Goal: Transaction & Acquisition: Purchase product/service

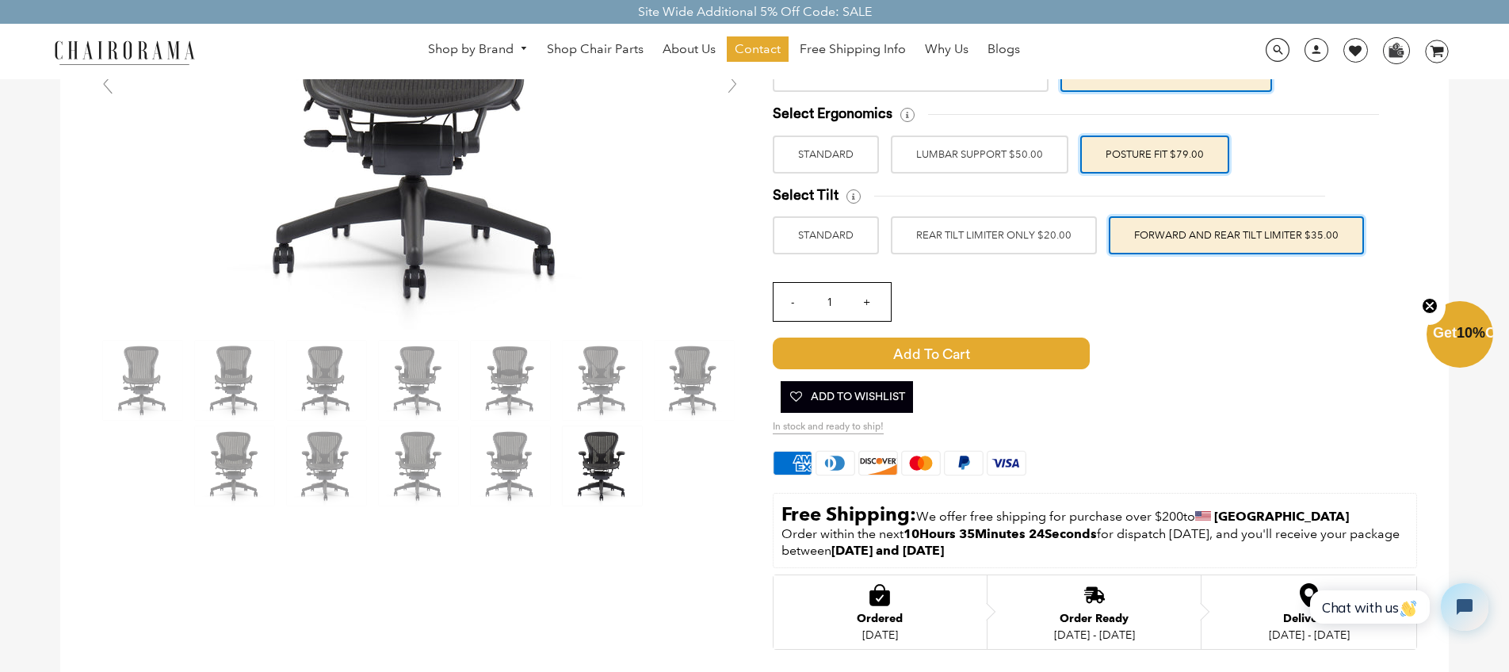
scroll to position [293, 0]
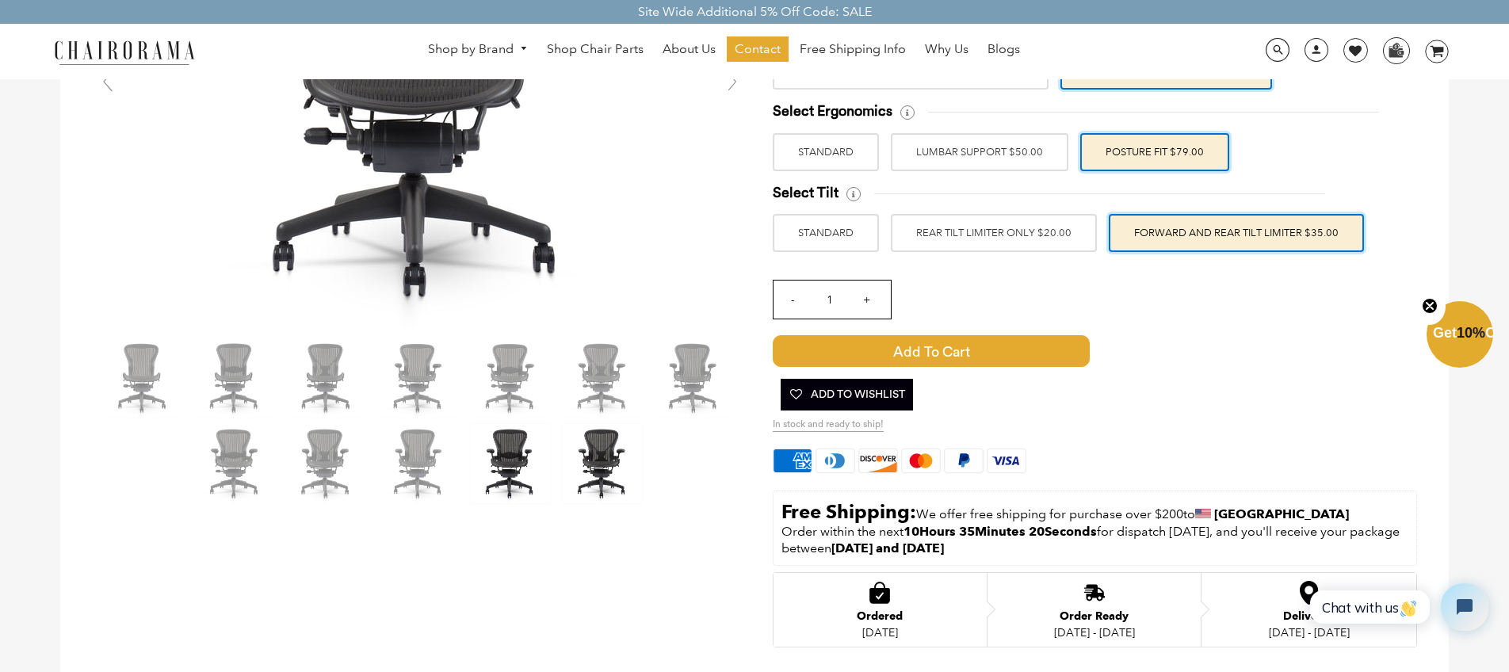
click at [512, 464] on img at bounding box center [510, 463] width 79 height 79
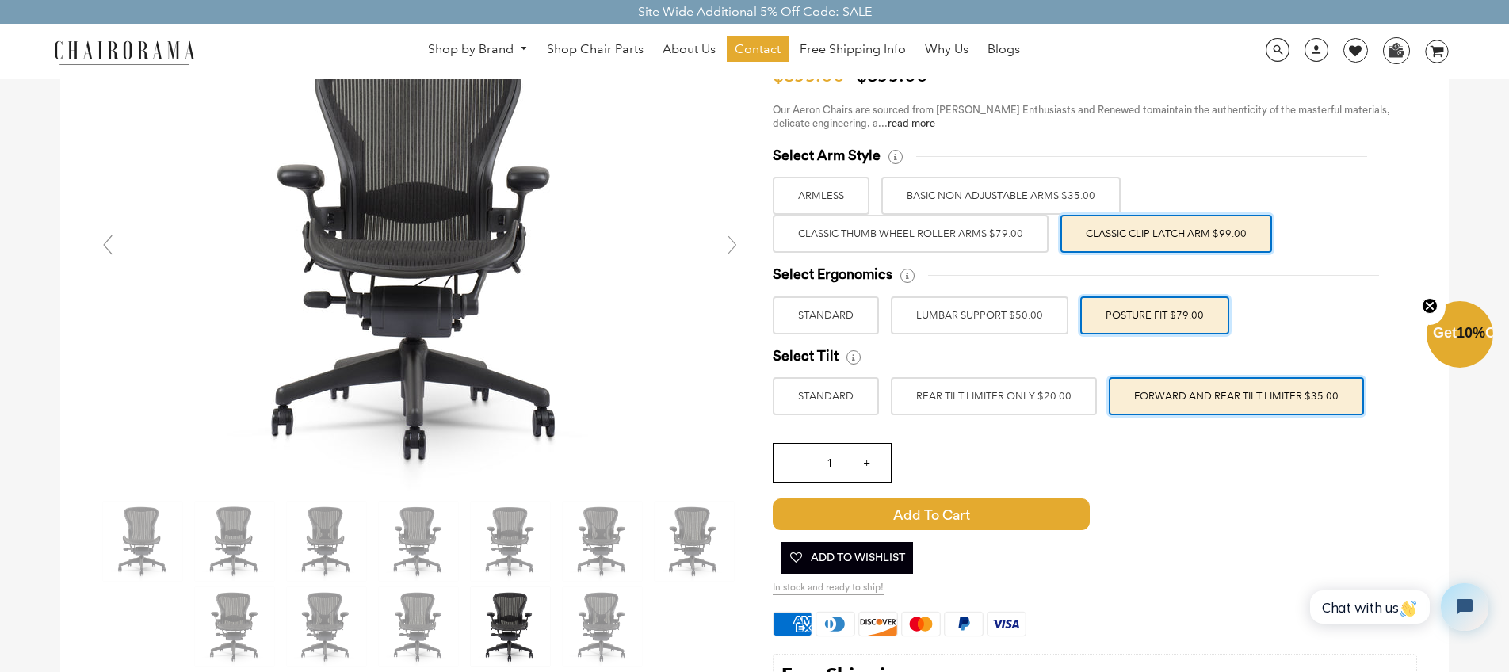
scroll to position [128, 0]
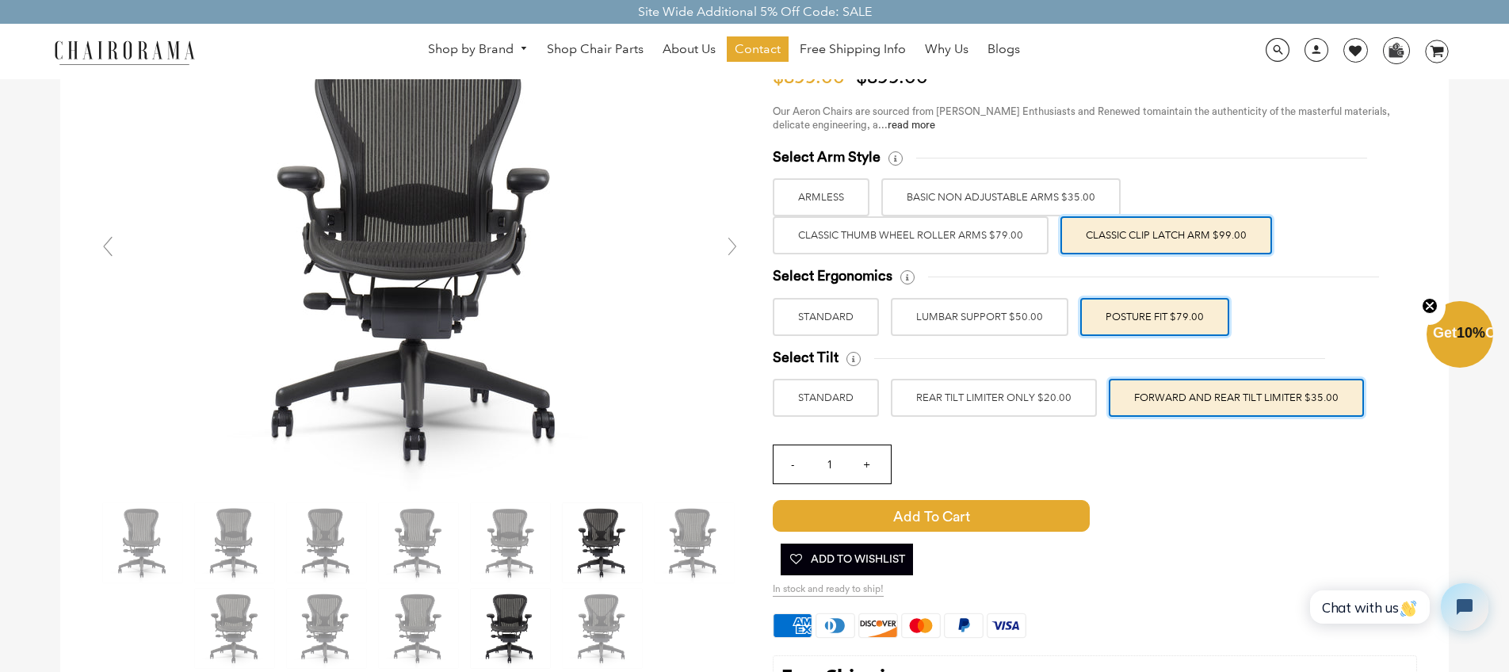
click at [616, 531] on img at bounding box center [602, 542] width 79 height 79
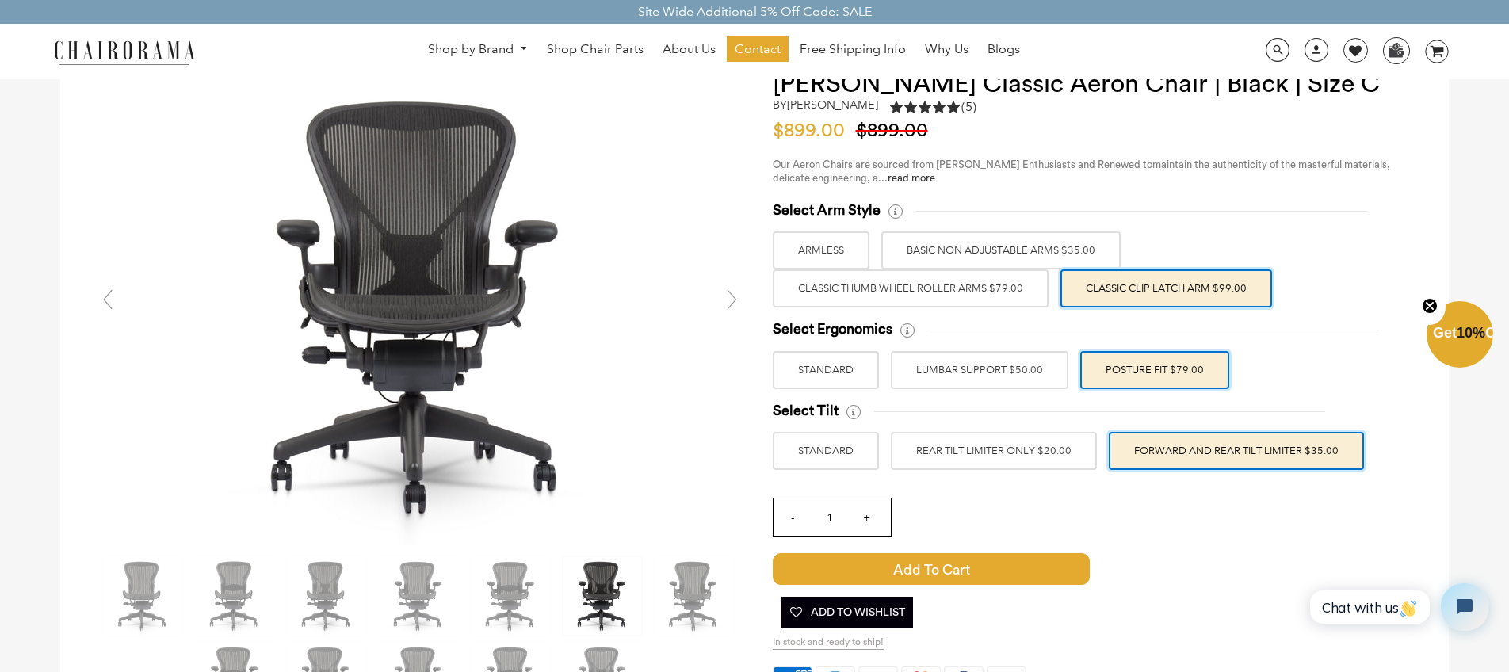
scroll to position [0, 0]
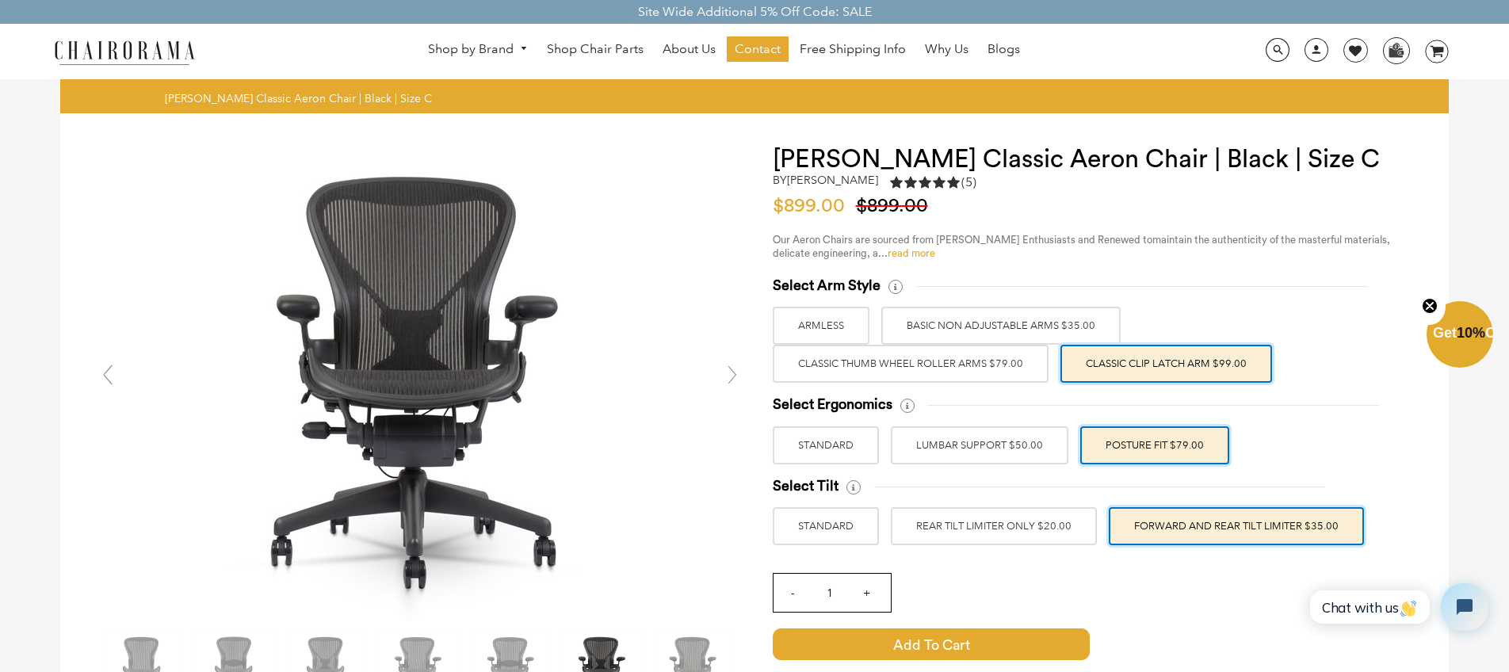
click at [918, 254] on link "read more" at bounding box center [911, 253] width 48 height 10
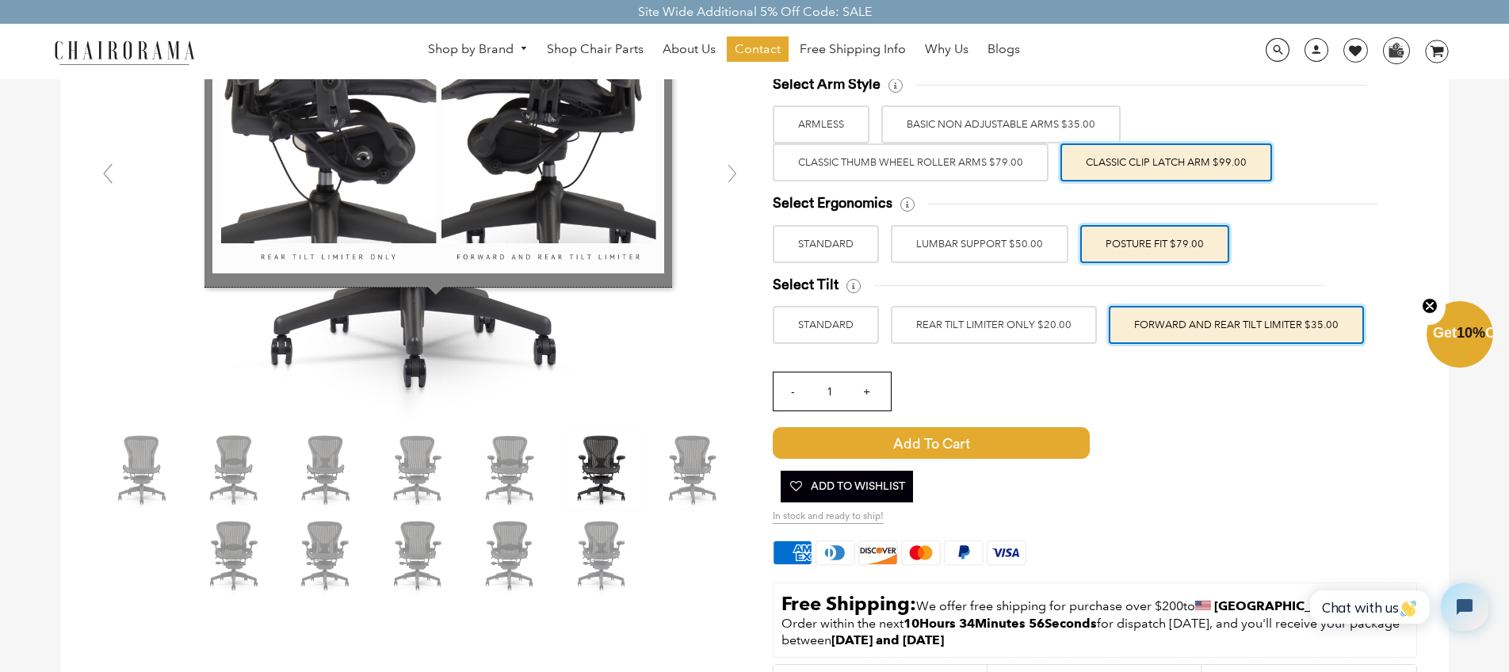
scroll to position [208, 0]
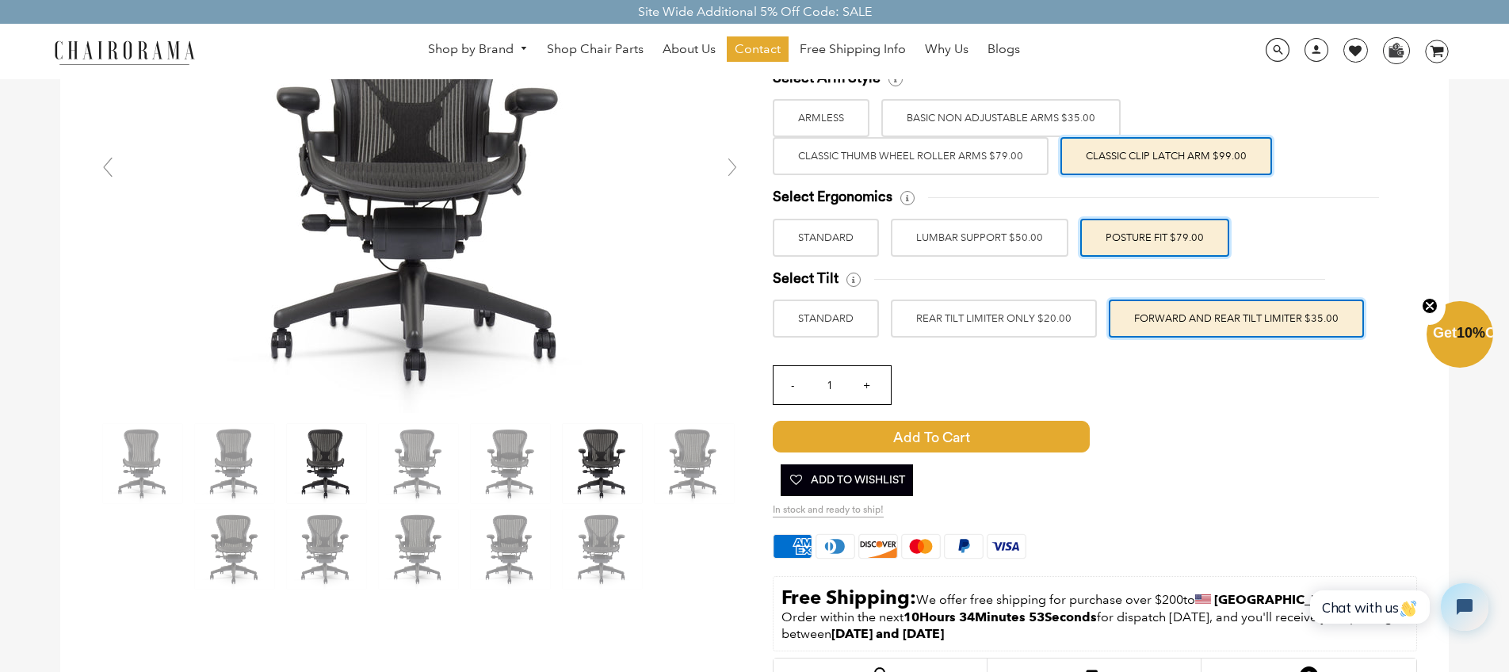
click at [313, 454] on img at bounding box center [326, 463] width 79 height 79
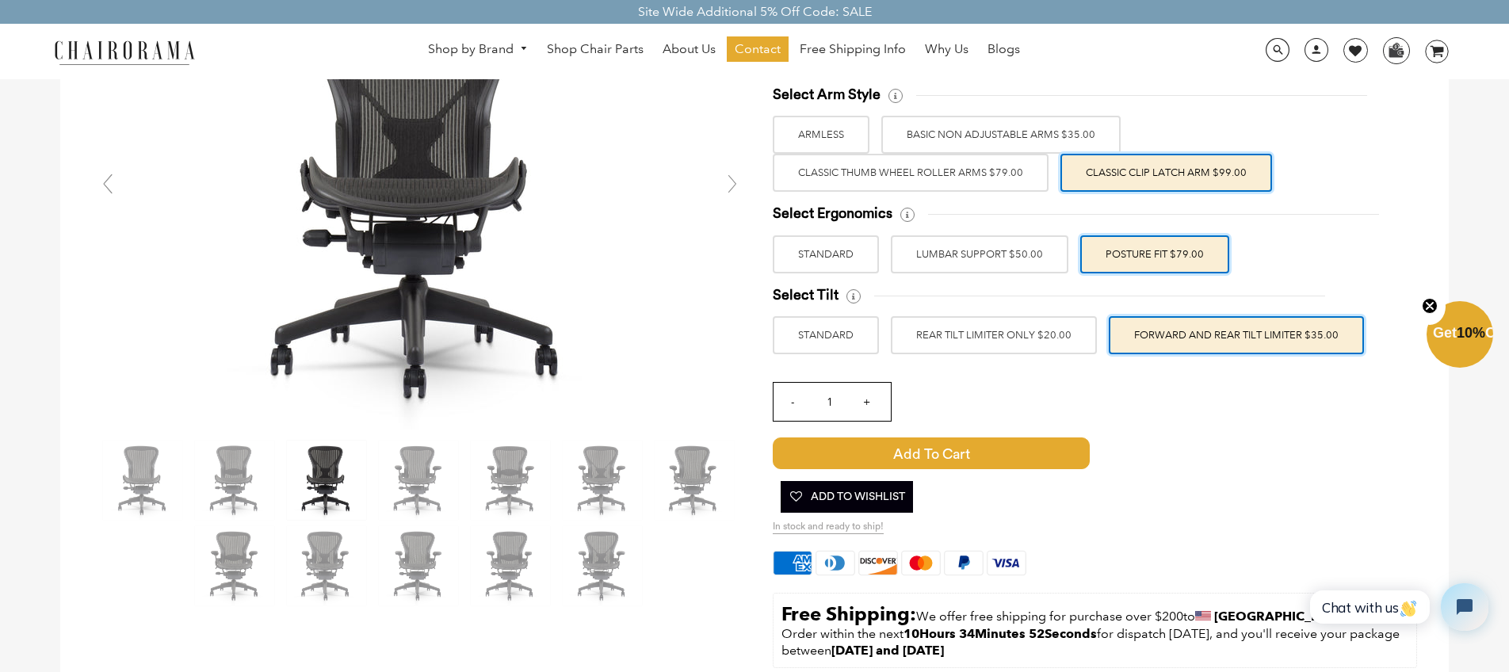
scroll to position [188, 0]
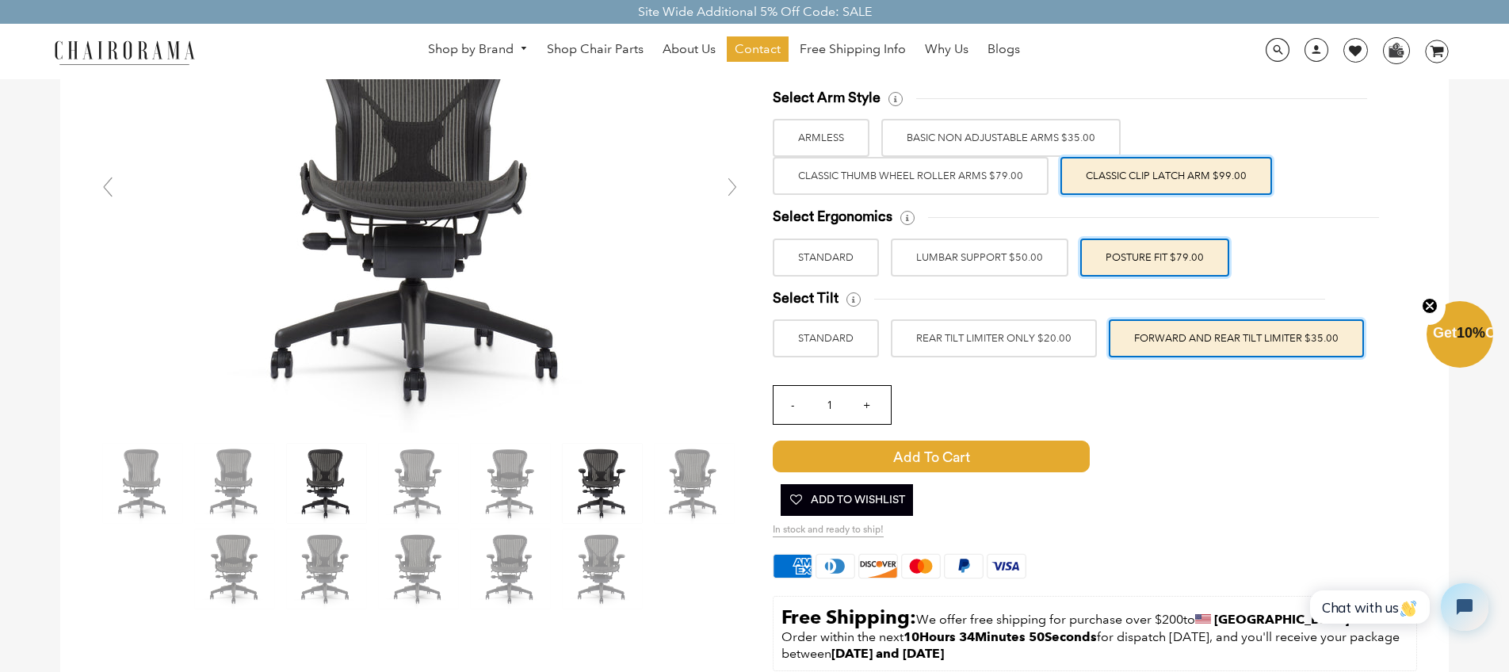
click at [589, 492] on img at bounding box center [602, 483] width 79 height 79
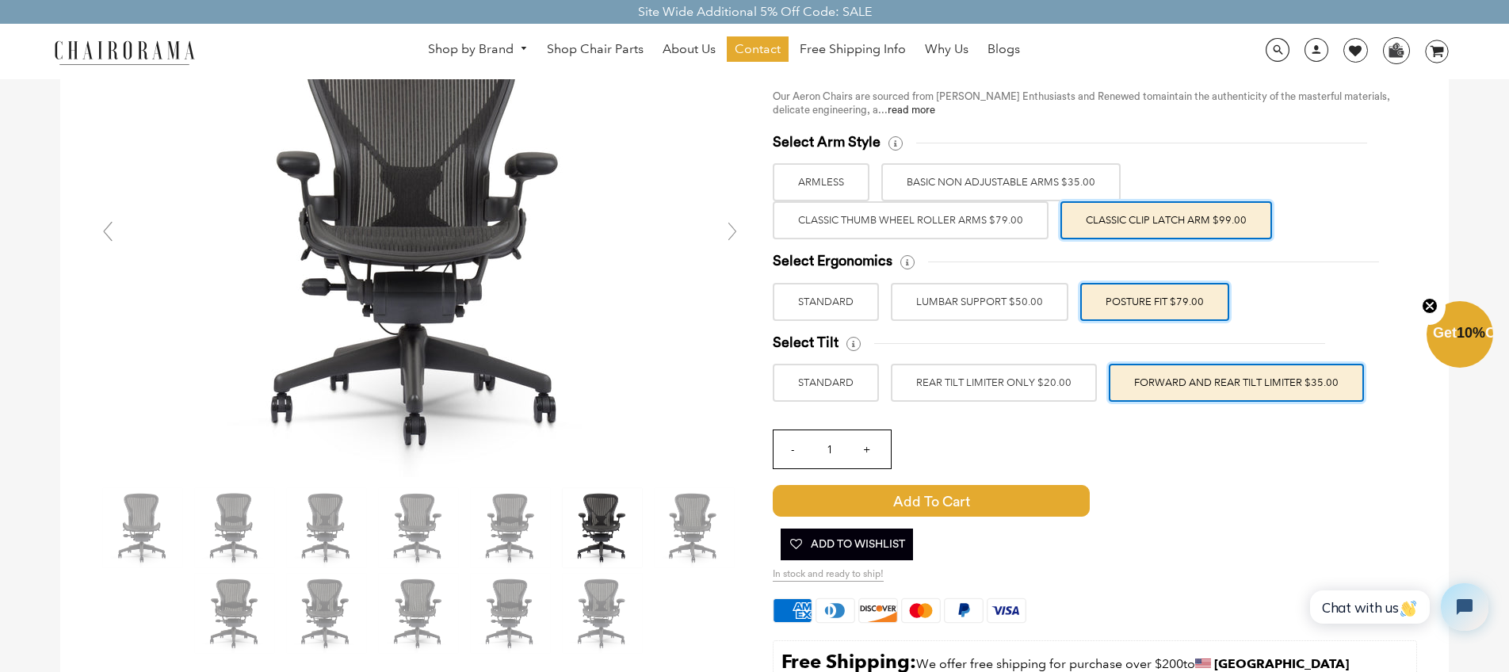
scroll to position [102, 0]
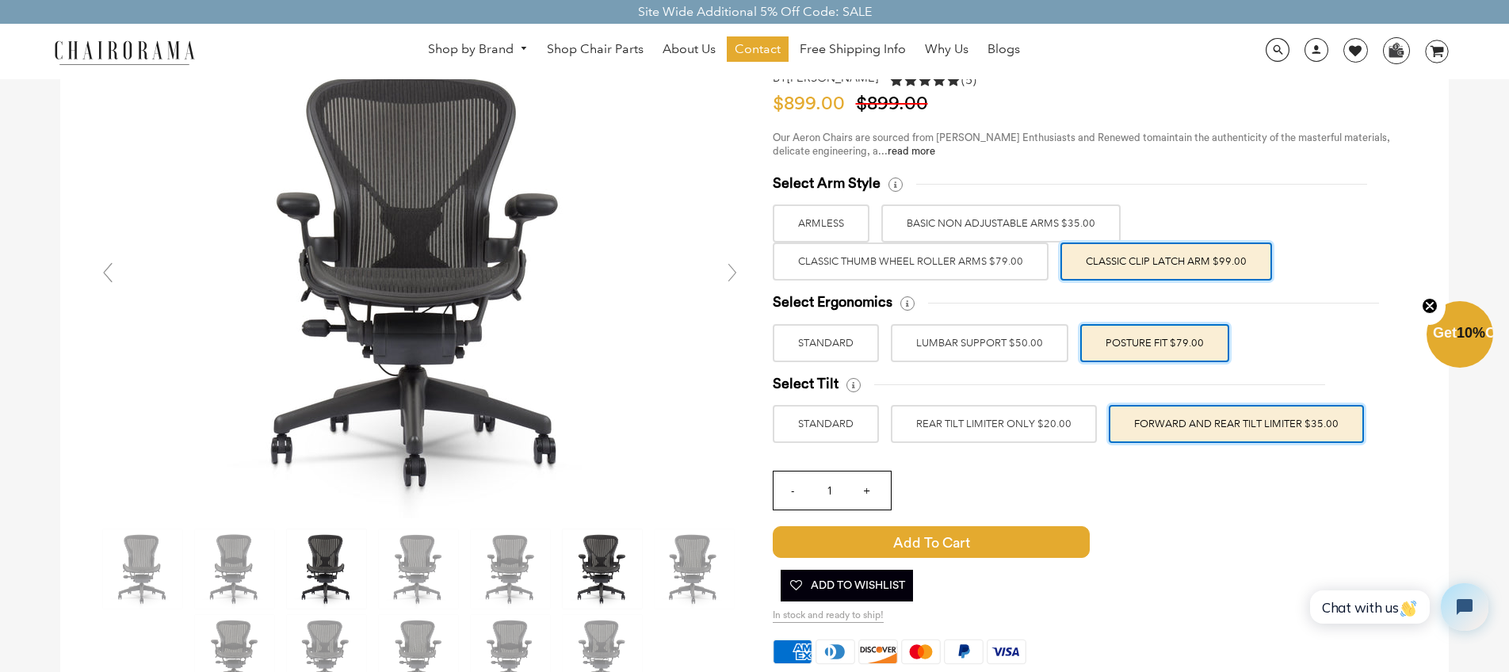
click at [322, 571] on img at bounding box center [326, 568] width 79 height 79
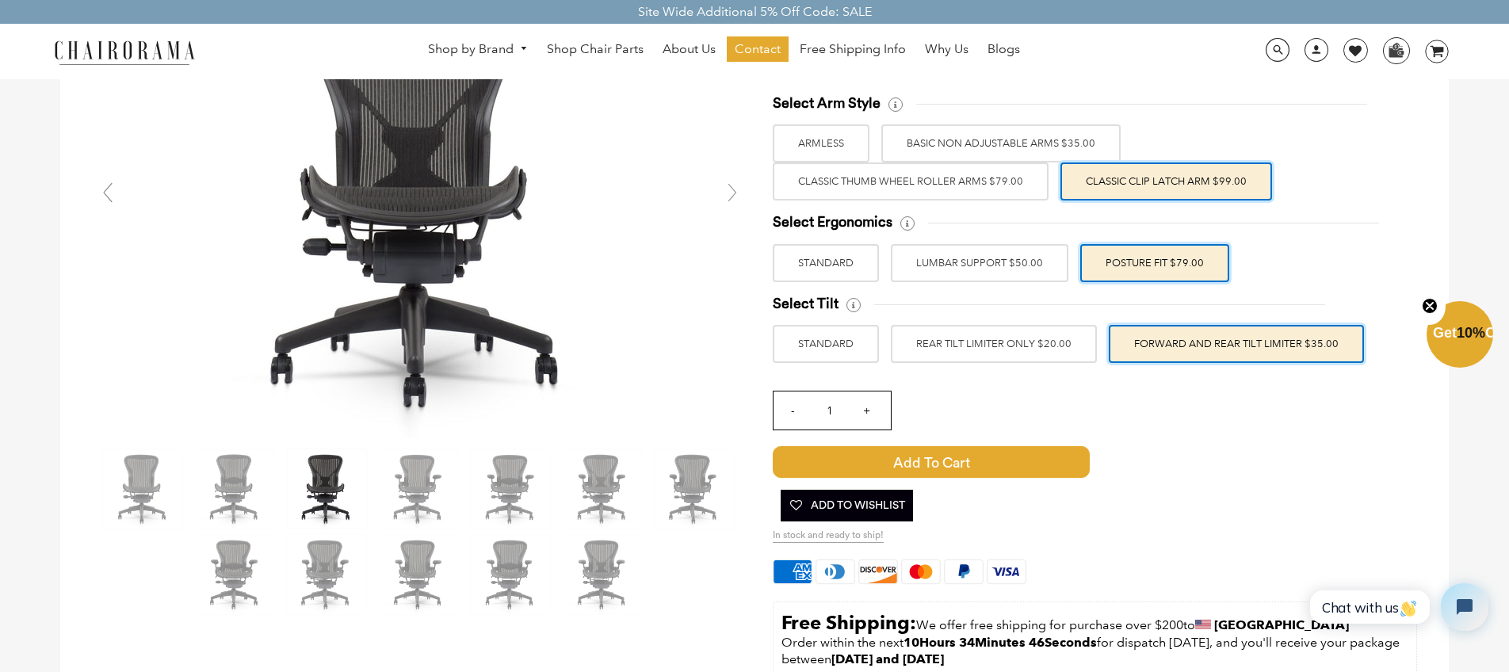
scroll to position [208, 0]
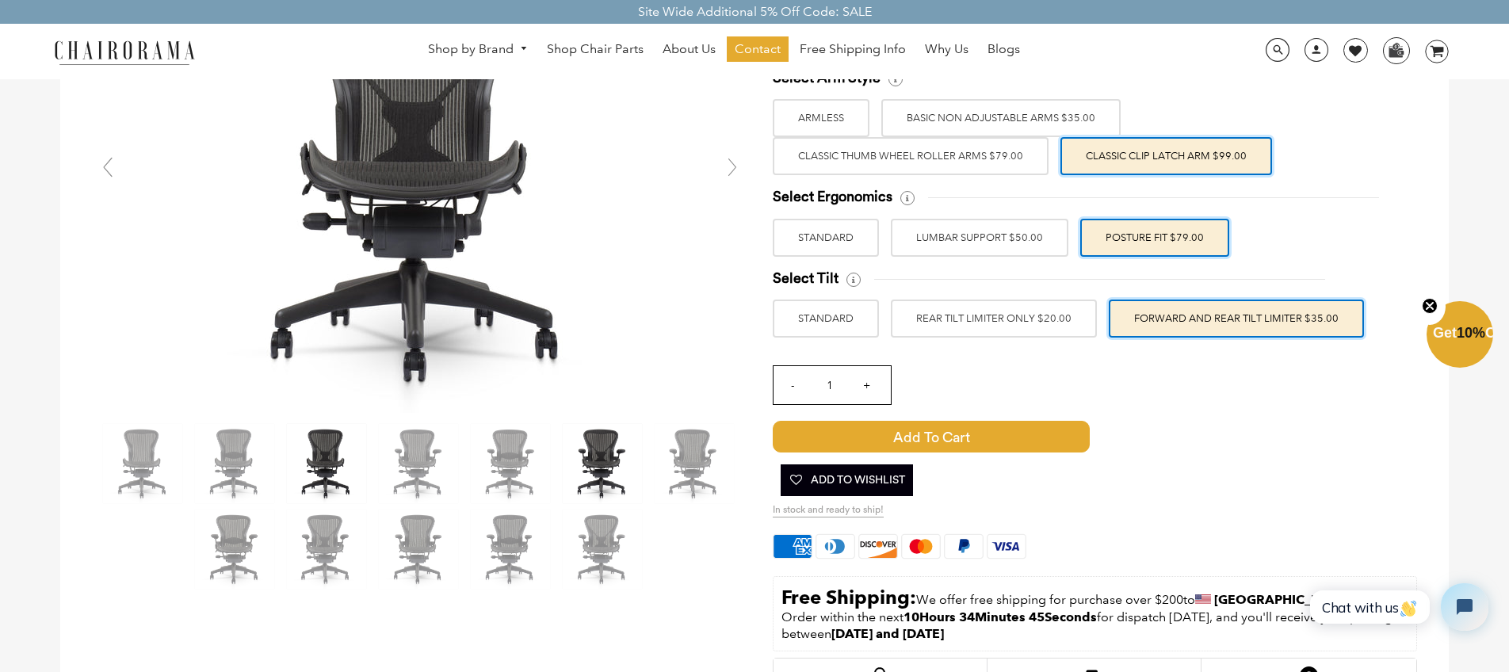
click at [620, 475] on img at bounding box center [602, 463] width 79 height 79
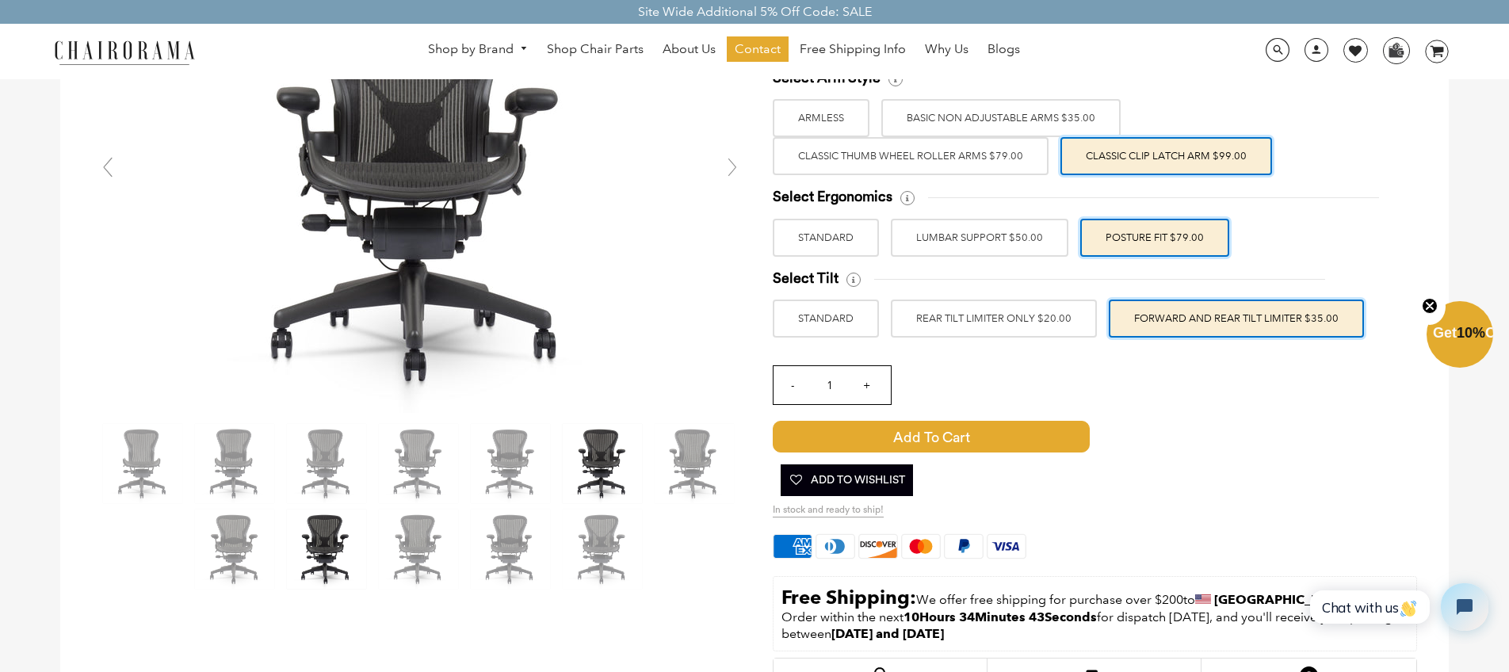
click at [305, 527] on img at bounding box center [326, 548] width 79 height 79
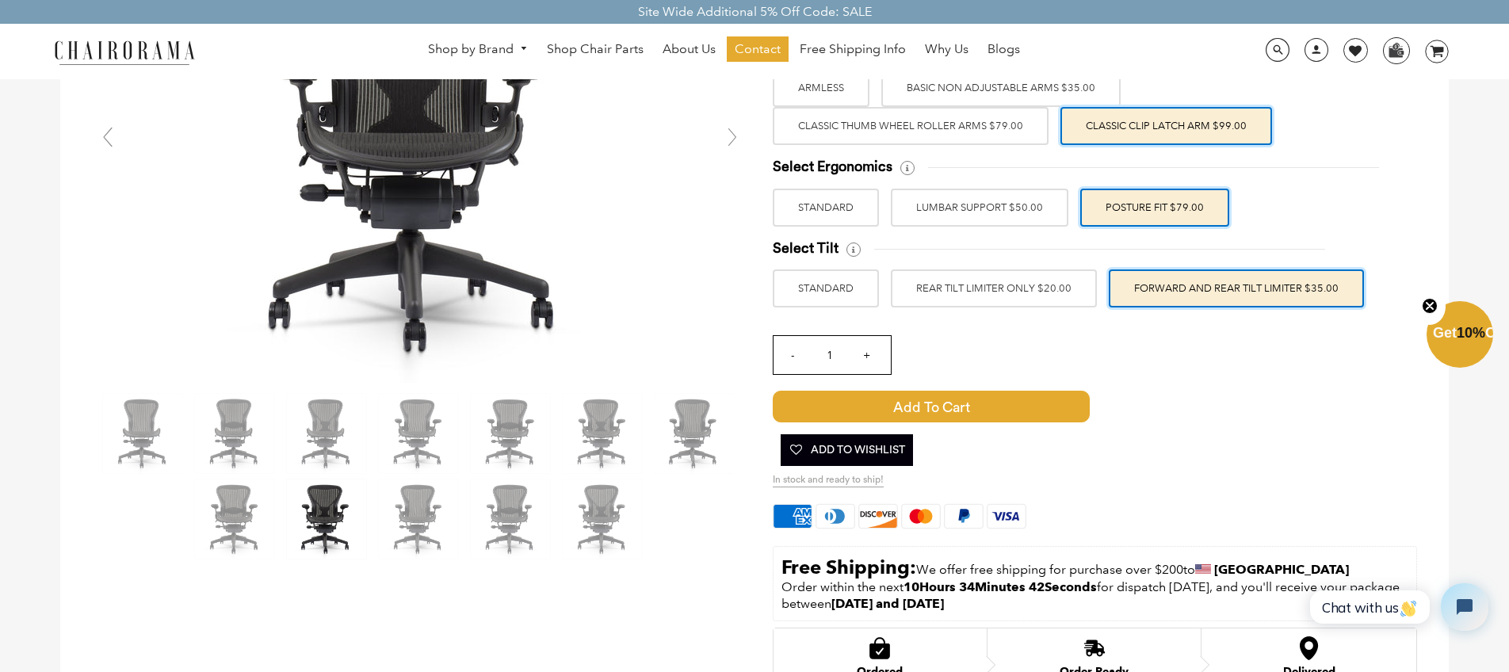
scroll to position [273, 0]
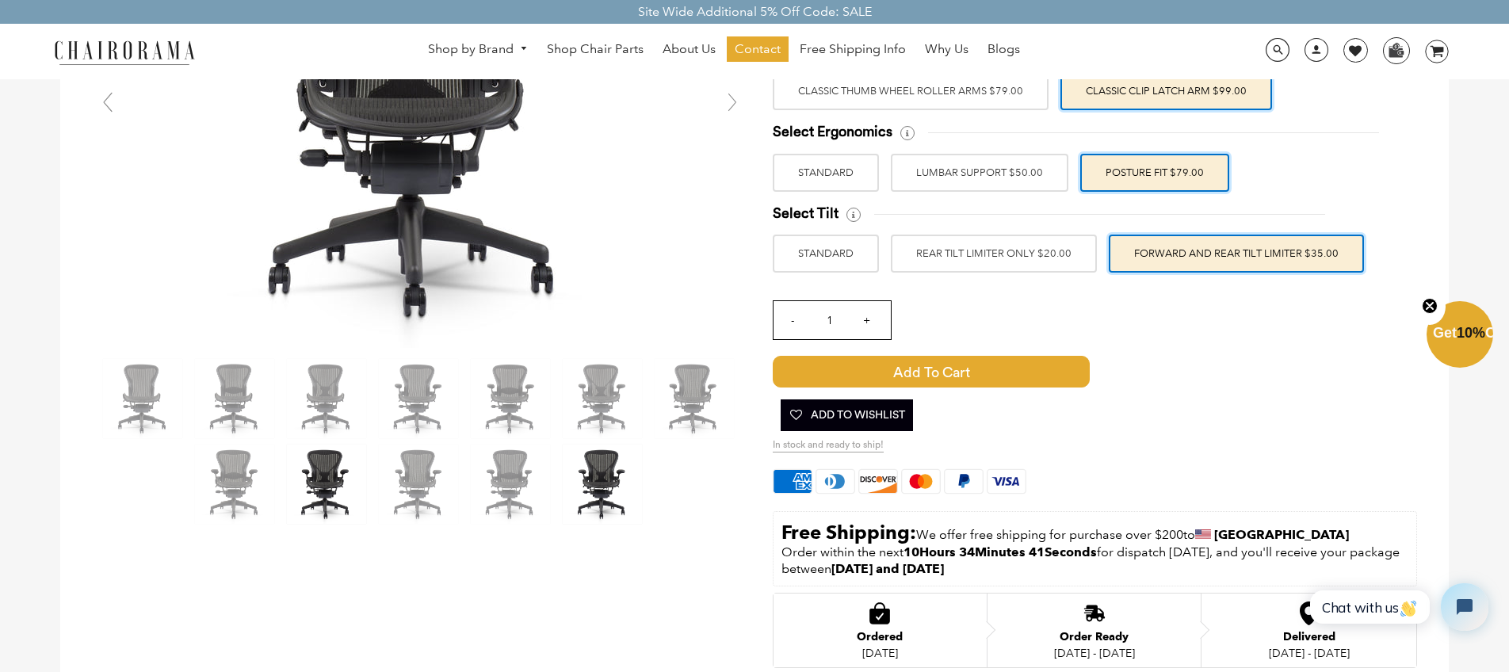
click at [597, 491] on img at bounding box center [602, 483] width 79 height 79
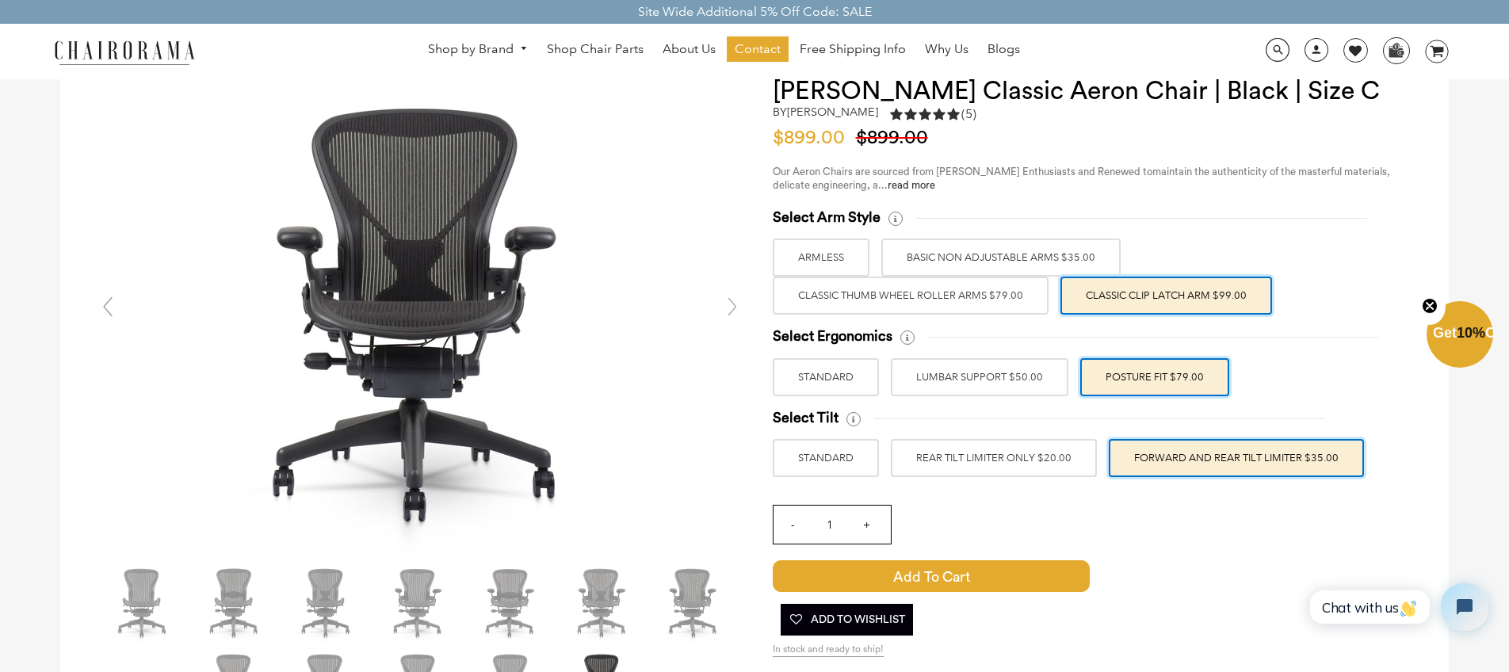
scroll to position [73, 0]
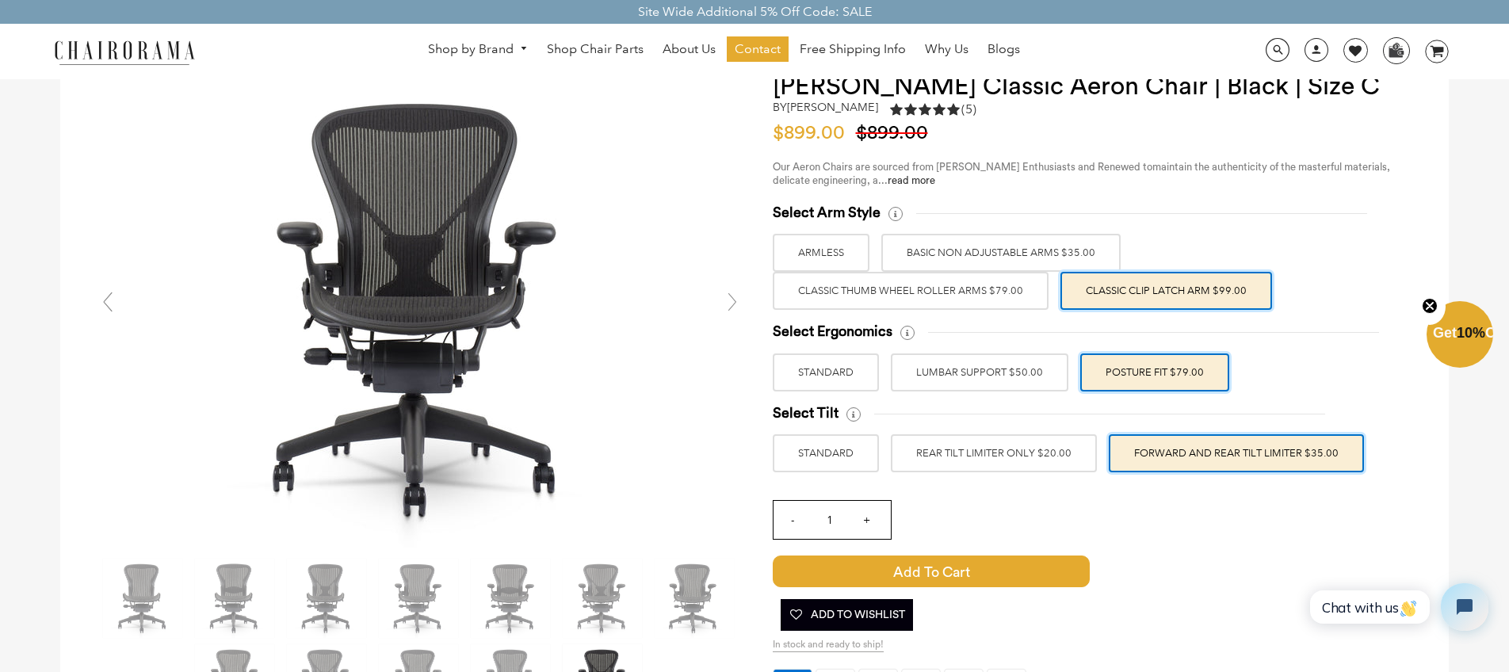
click at [822, 246] on label "ARMLESS" at bounding box center [821, 253] width 97 height 38
click at [0, 0] on input "ARMLESS" at bounding box center [0, 0] width 0 height 0
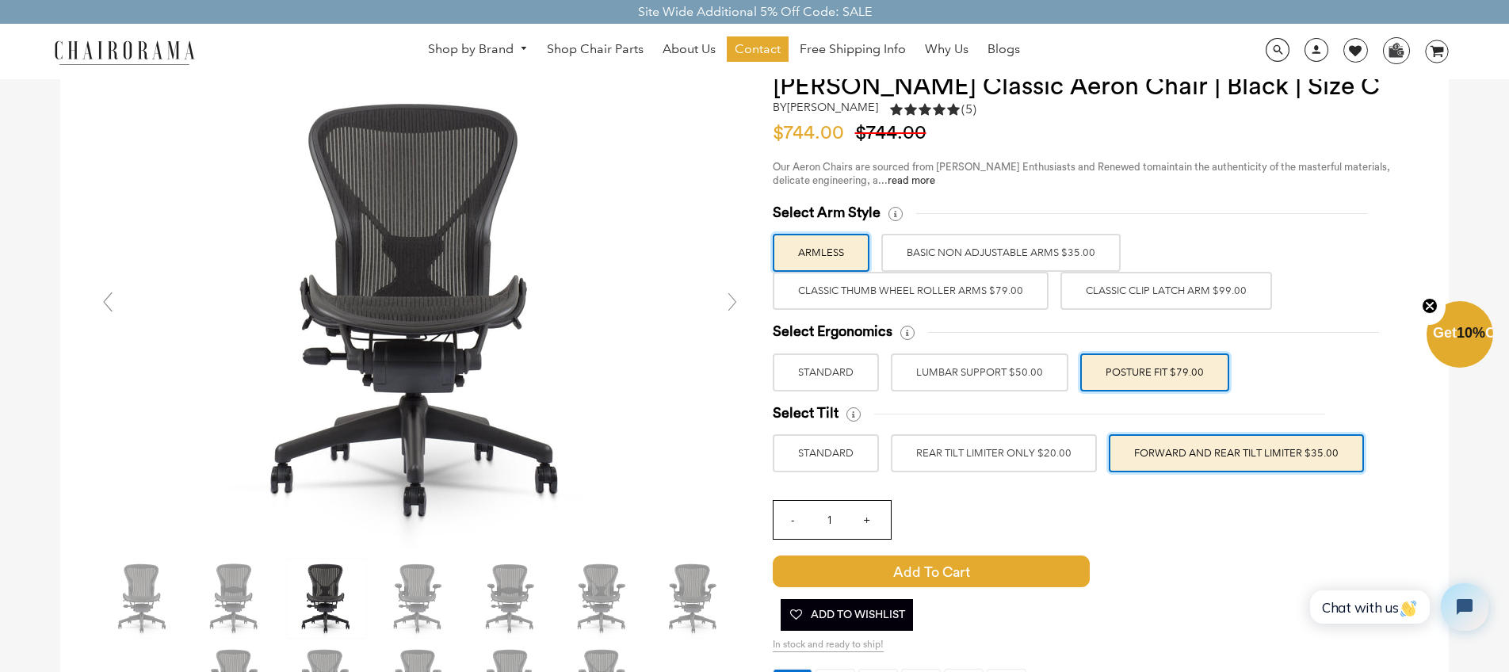
click at [971, 252] on label "BASIC NON ADJUSTABLE ARMS $35.00" at bounding box center [1000, 253] width 239 height 38
click at [0, 0] on input "BASIC NON ADJUSTABLE ARMS $35.00" at bounding box center [0, 0] width 0 height 0
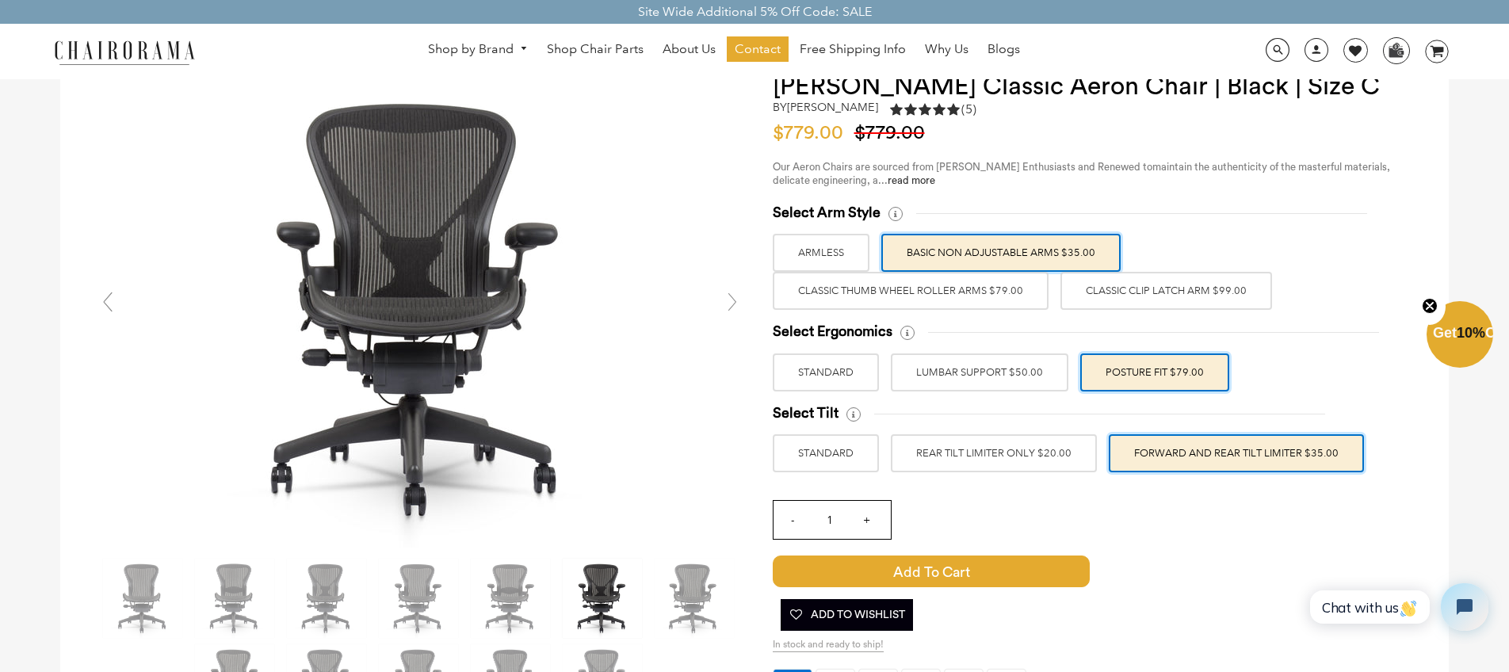
click at [952, 303] on label "Classic Thumb Wheel Roller Arms $79.00" at bounding box center [911, 291] width 276 height 38
click at [0, 0] on input "Classic Thumb Wheel Roller Arms $79.00" at bounding box center [0, 0] width 0 height 0
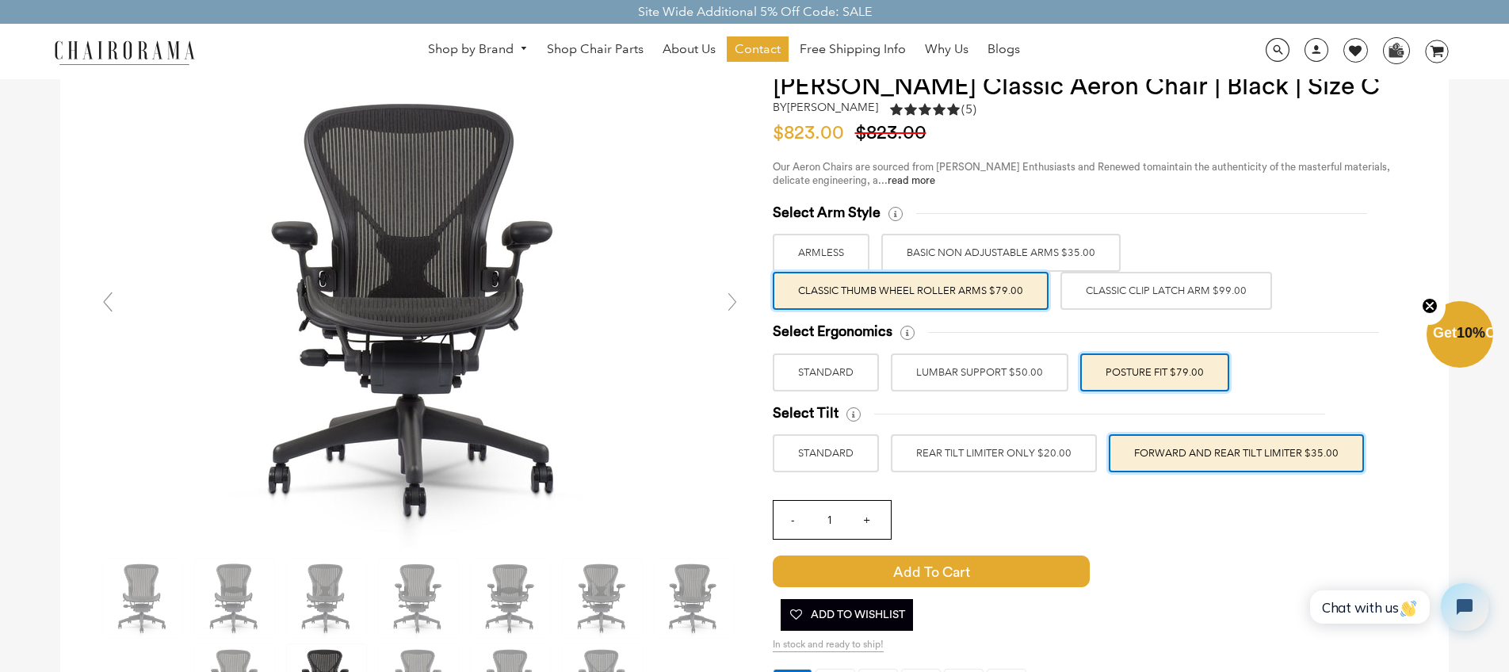
click at [1007, 260] on label "BASIC NON ADJUSTABLE ARMS $35.00" at bounding box center [1000, 253] width 239 height 38
click at [0, 0] on input "BASIC NON ADJUSTABLE ARMS $35.00" at bounding box center [0, 0] width 0 height 0
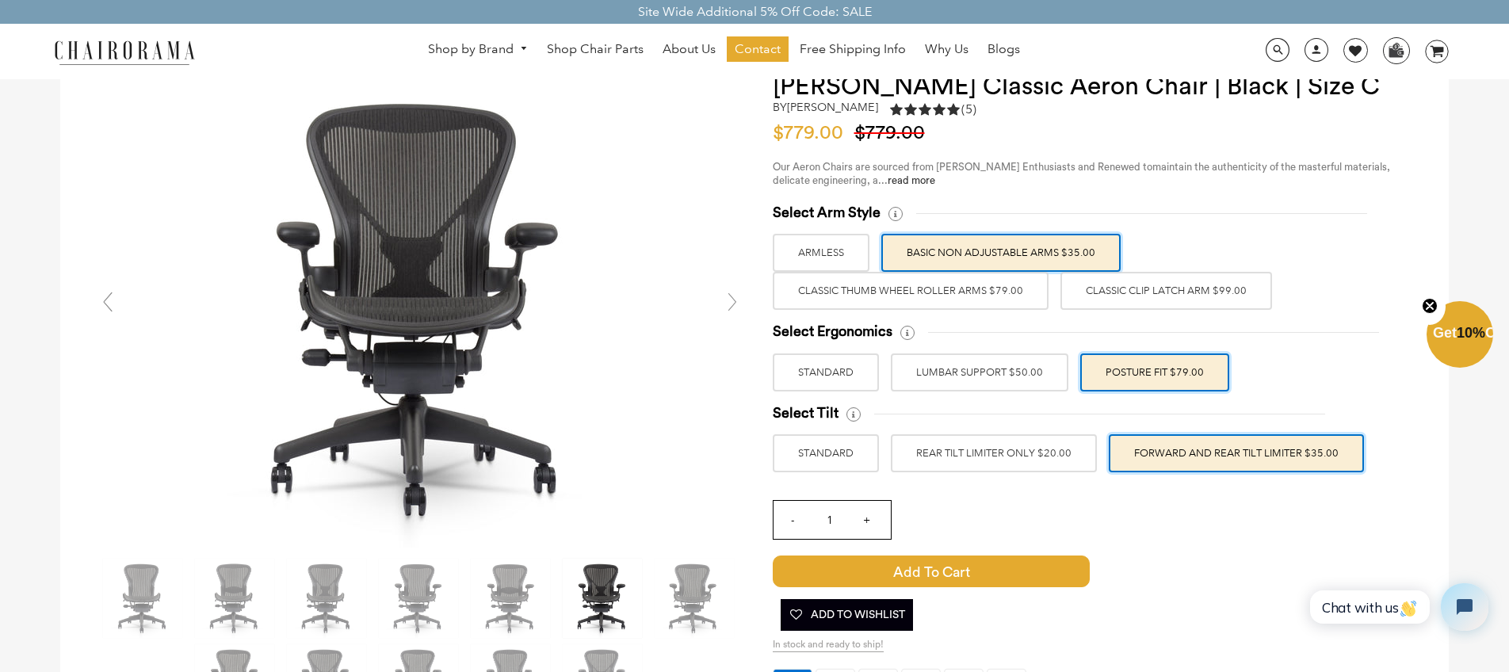
click at [981, 283] on label "Classic Thumb Wheel Roller Arms $79.00" at bounding box center [911, 291] width 276 height 38
click at [0, 0] on input "Classic Thumb Wheel Roller Arms $79.00" at bounding box center [0, 0] width 0 height 0
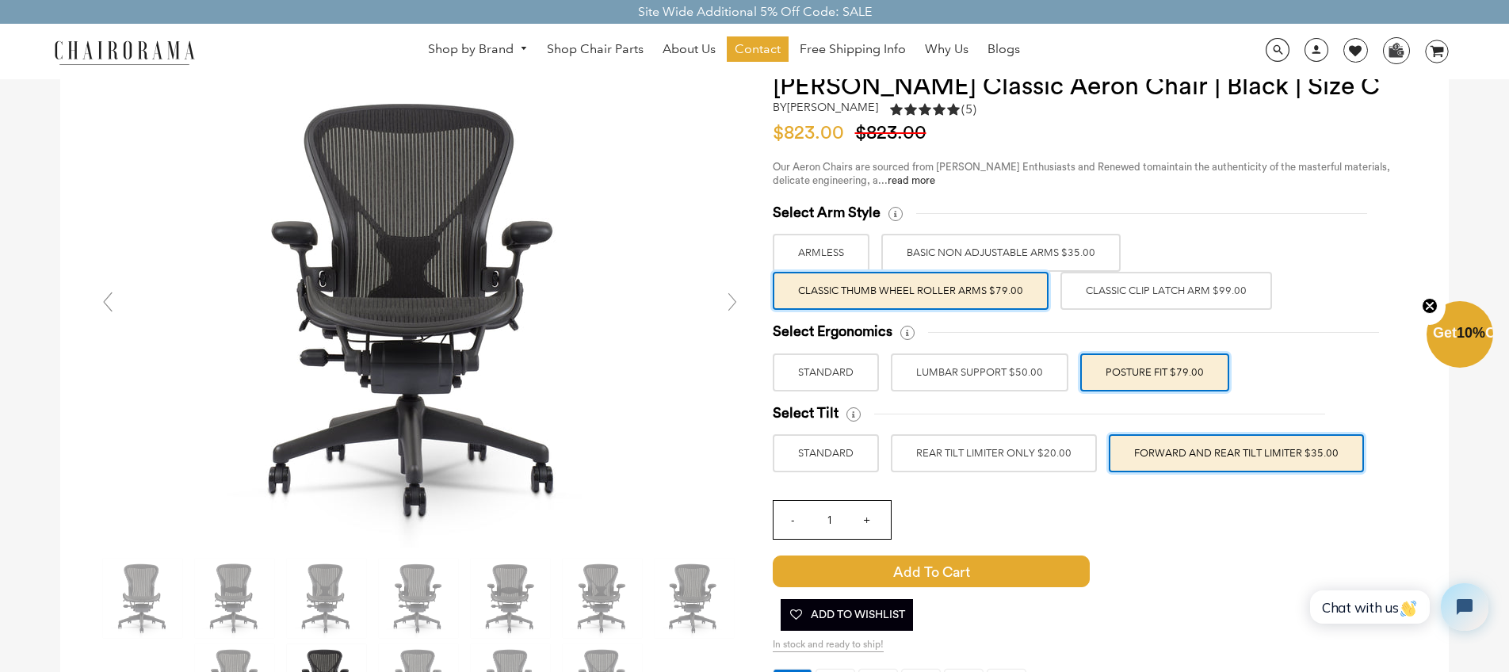
click at [1001, 248] on label "BASIC NON ADJUSTABLE ARMS $35.00" at bounding box center [1000, 253] width 239 height 38
click at [0, 0] on input "BASIC NON ADJUSTABLE ARMS $35.00" at bounding box center [0, 0] width 0 height 0
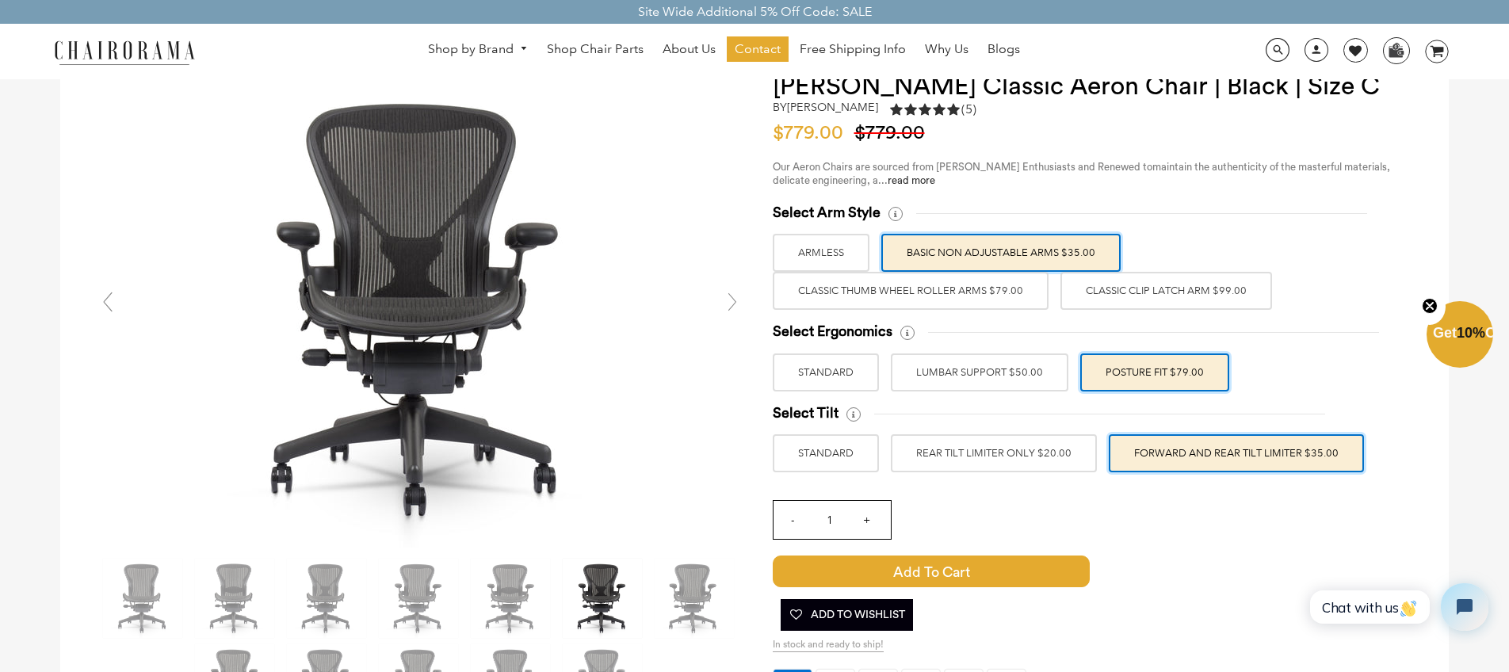
click at [972, 298] on label "Classic Thumb Wheel Roller Arms $79.00" at bounding box center [911, 291] width 276 height 38
click at [0, 0] on input "Classic Thumb Wheel Roller Arms $79.00" at bounding box center [0, 0] width 0 height 0
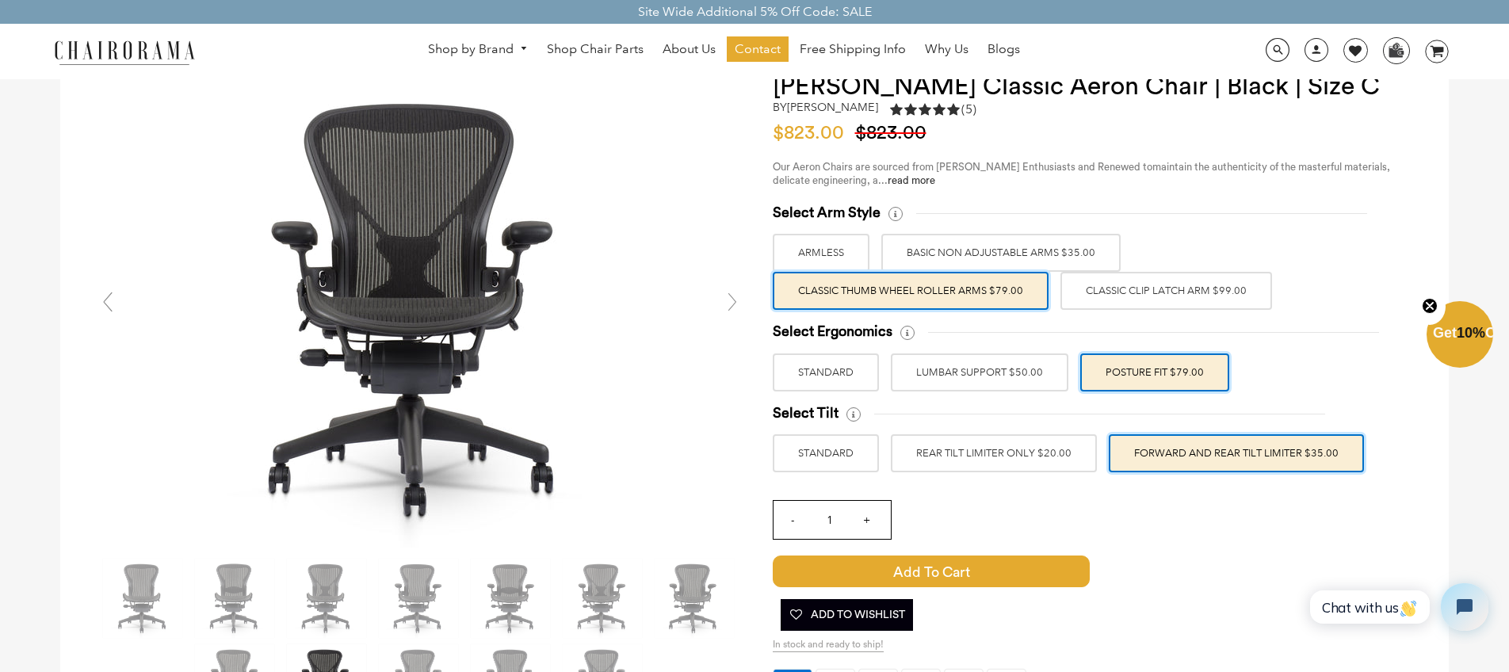
click at [1127, 299] on label "Classic Clip Latch Arm $99.00" at bounding box center [1166, 291] width 212 height 38
click at [0, 0] on input "Classic Clip Latch Arm $99.00" at bounding box center [0, 0] width 0 height 0
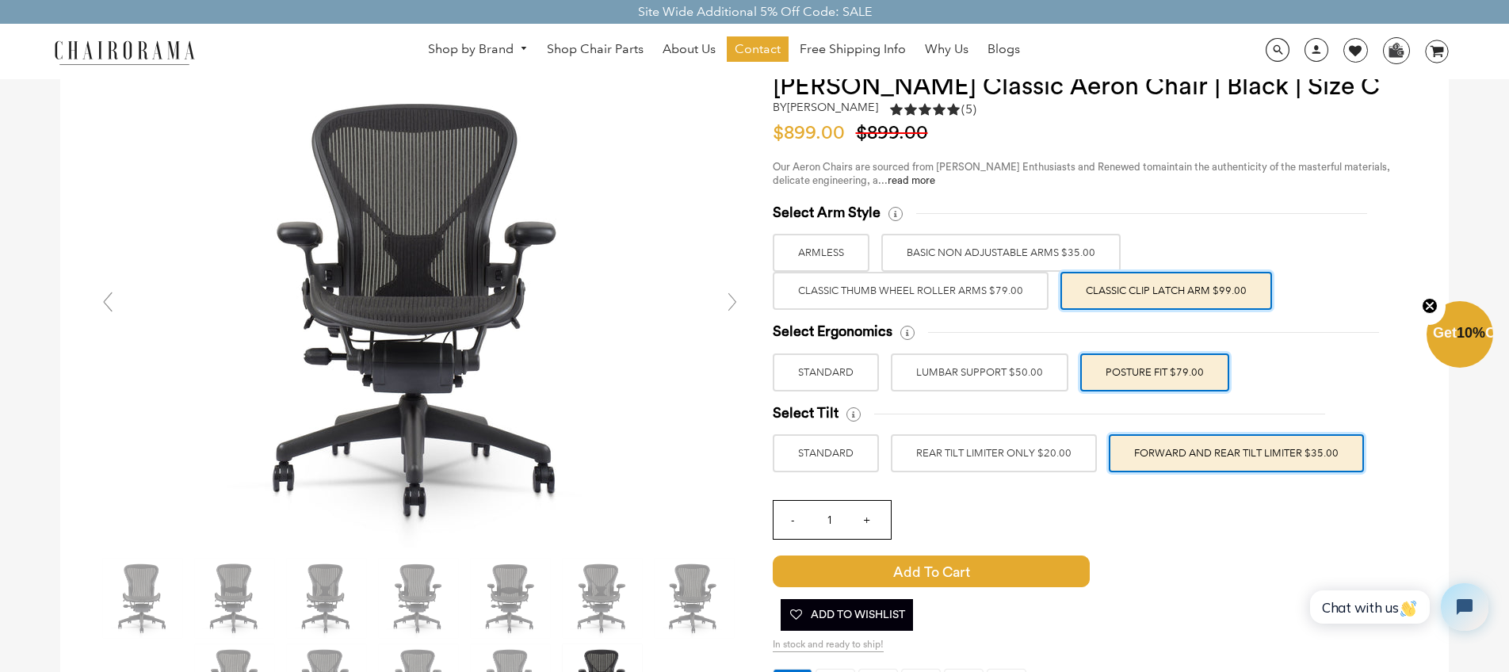
click at [1040, 299] on label "Classic Thumb Wheel Roller Arms $79.00" at bounding box center [911, 291] width 276 height 38
click at [0, 0] on input "Classic Thumb Wheel Roller Arms $79.00" at bounding box center [0, 0] width 0 height 0
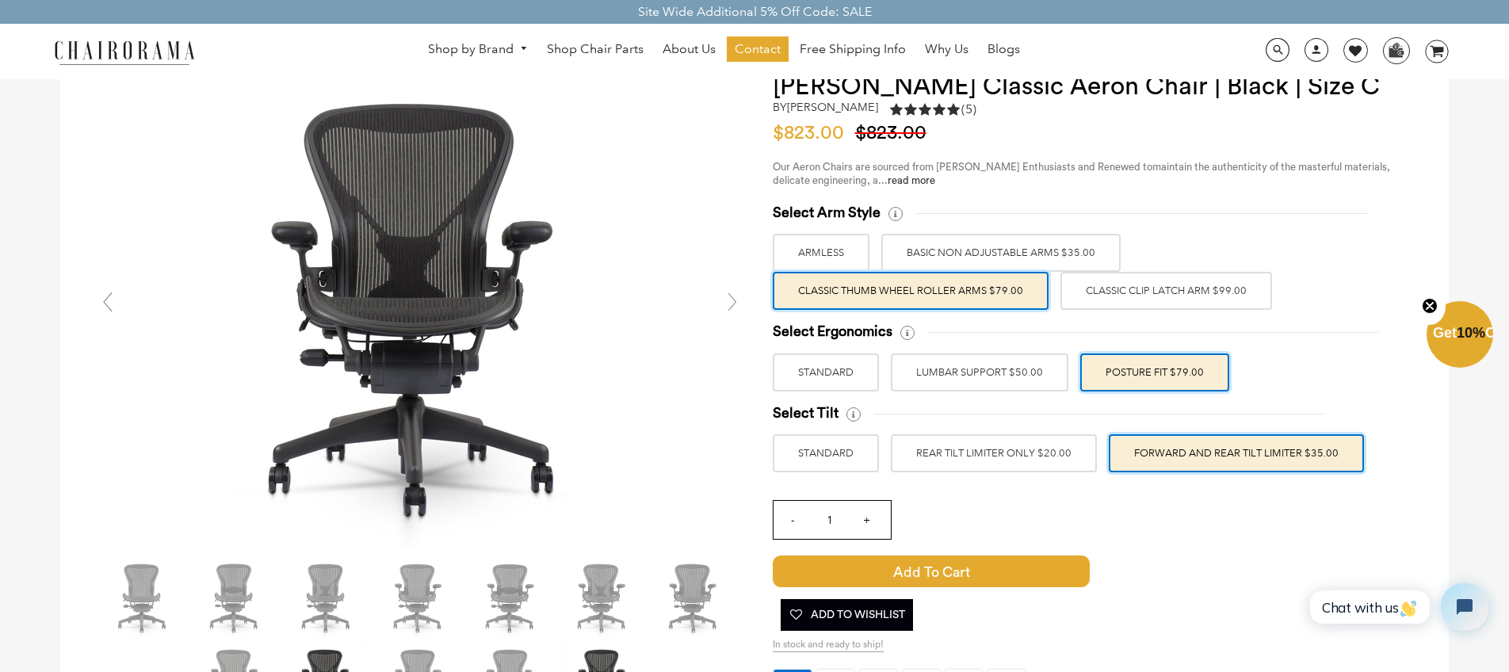
click at [1155, 292] on label "Classic Clip Latch Arm $99.00" at bounding box center [1166, 291] width 212 height 38
click at [0, 0] on input "Classic Clip Latch Arm $99.00" at bounding box center [0, 0] width 0 height 0
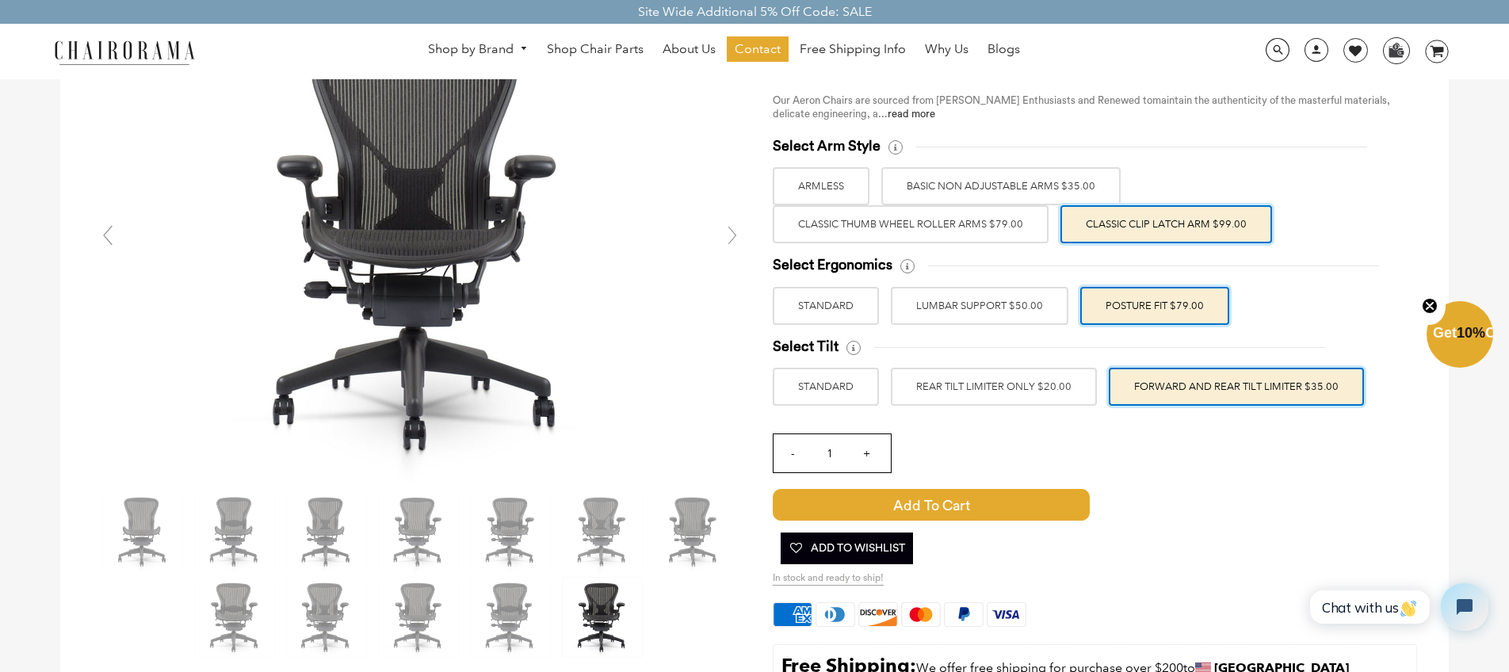
scroll to position [140, 0]
click at [841, 307] on label "STANDARD" at bounding box center [826, 305] width 106 height 38
click at [0, 0] on input "STANDARD" at bounding box center [0, 0] width 0 height 0
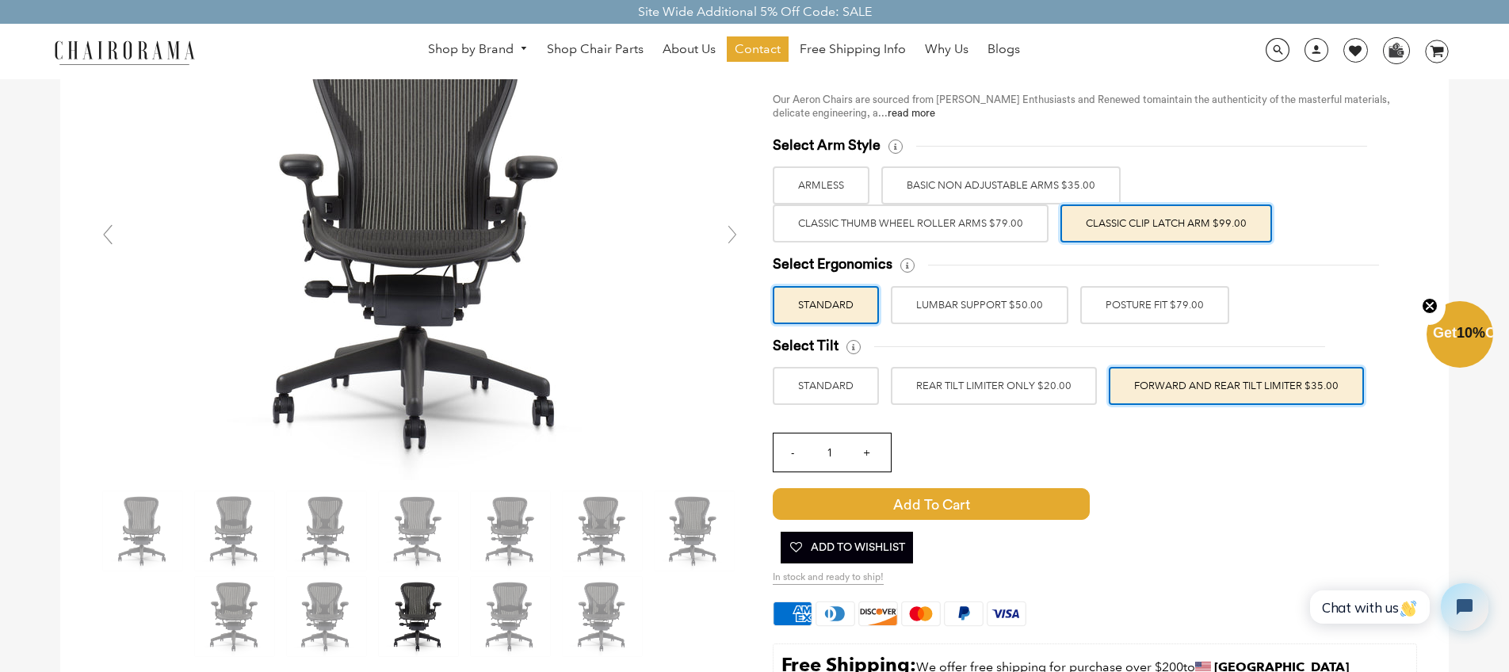
click at [1127, 315] on label "POSTURE FIT $79.00" at bounding box center [1154, 305] width 149 height 38
click at [0, 0] on input "POSTURE FIT $79.00" at bounding box center [0, 0] width 0 height 0
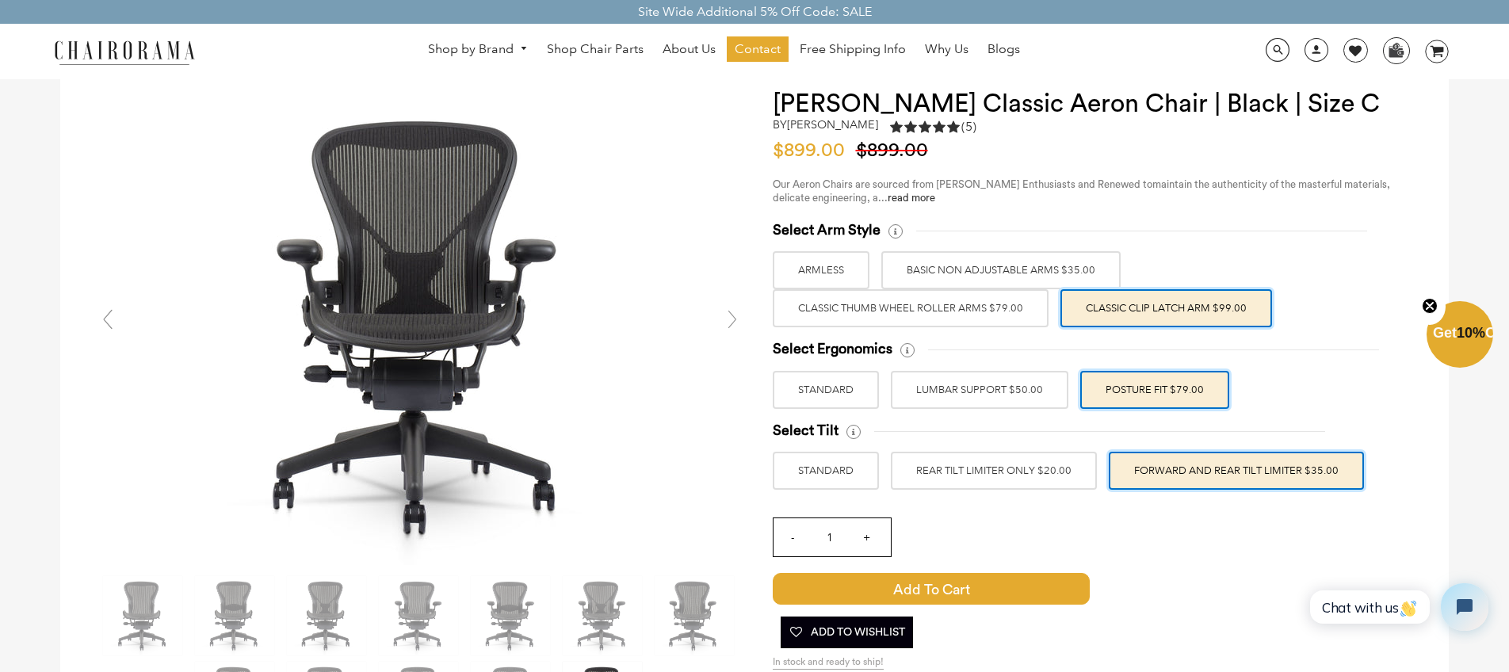
scroll to position [52, 0]
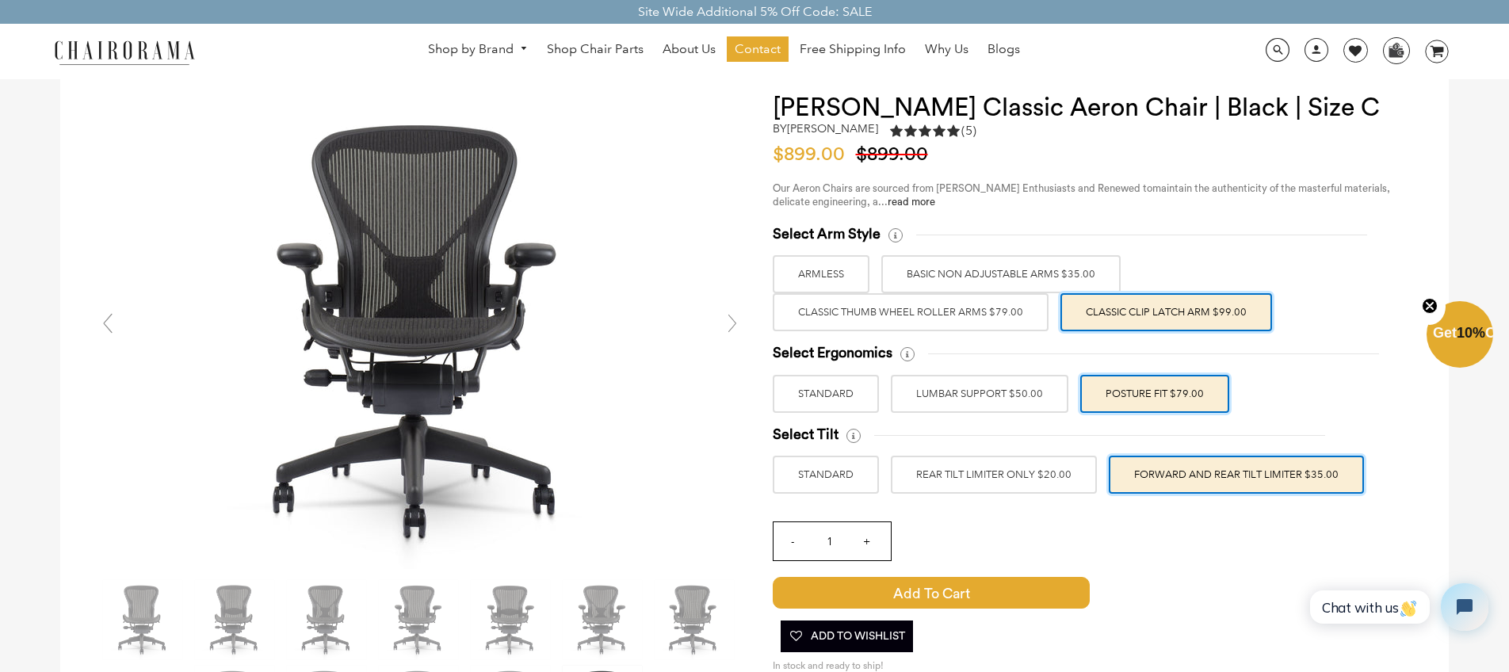
click at [817, 475] on label "STANDARD" at bounding box center [826, 475] width 106 height 38
click at [0, 0] on input "STANDARD" at bounding box center [0, 0] width 0 height 0
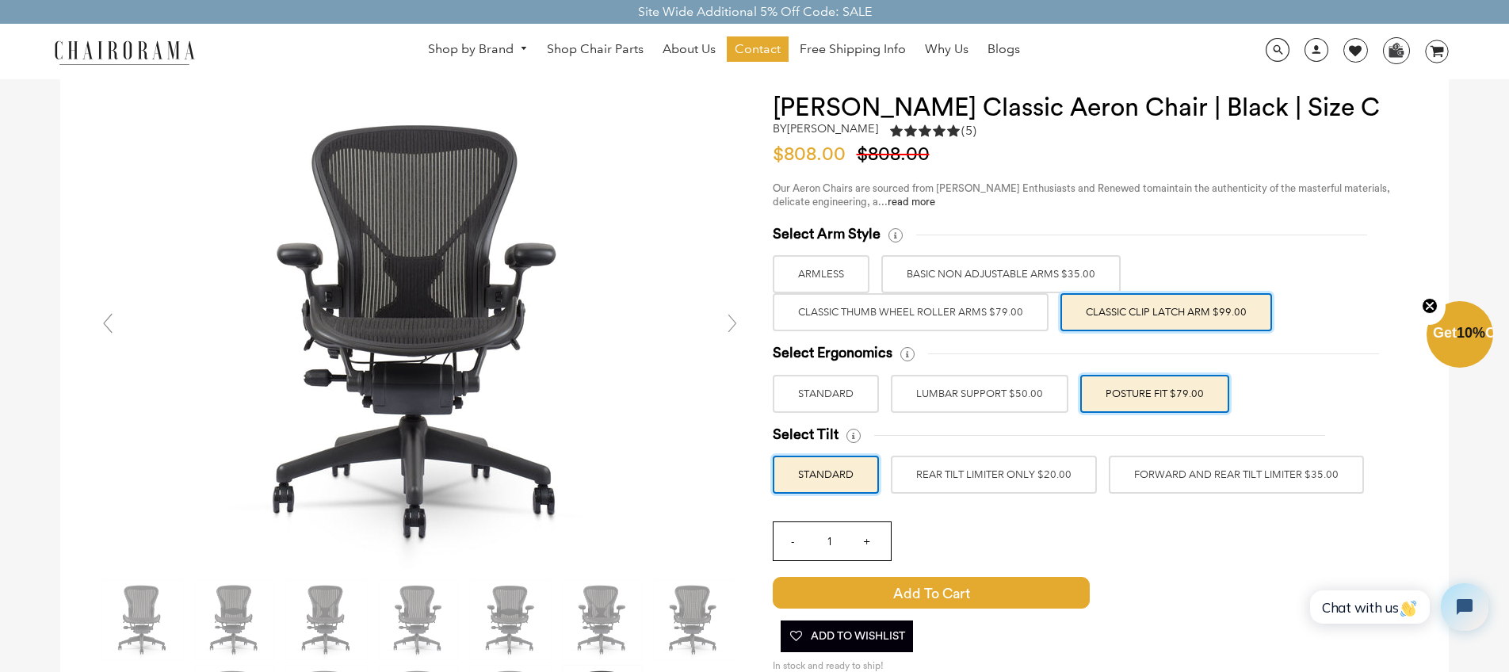
click at [957, 478] on label "REAR TILT LIMITER ONLY $20.00" at bounding box center [994, 475] width 206 height 38
click at [0, 0] on input "REAR TILT LIMITER ONLY $20.00" at bounding box center [0, 0] width 0 height 0
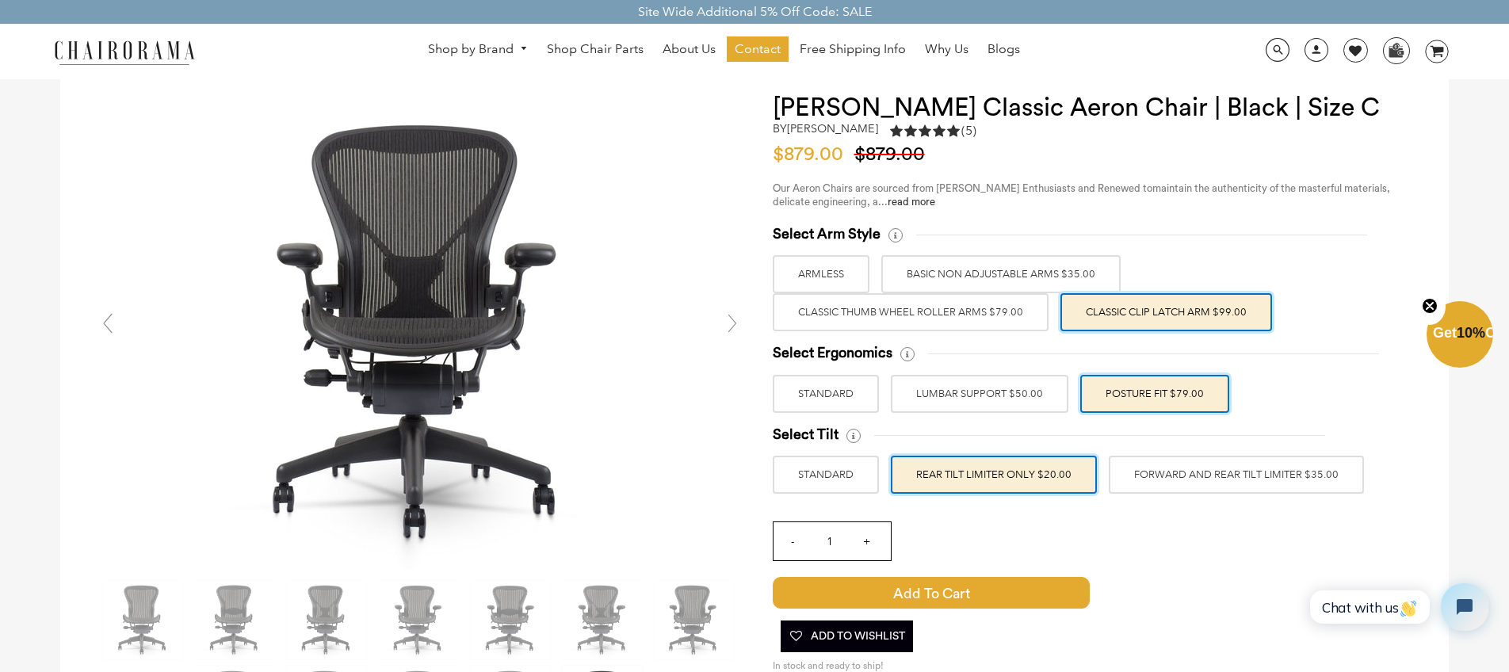
click at [1202, 486] on label "FORWARD AND REAR TILT LIMITER $35.00" at bounding box center [1235, 475] width 255 height 38
click at [0, 0] on input "FORWARD AND REAR TILT LIMITER $35.00" at bounding box center [0, 0] width 0 height 0
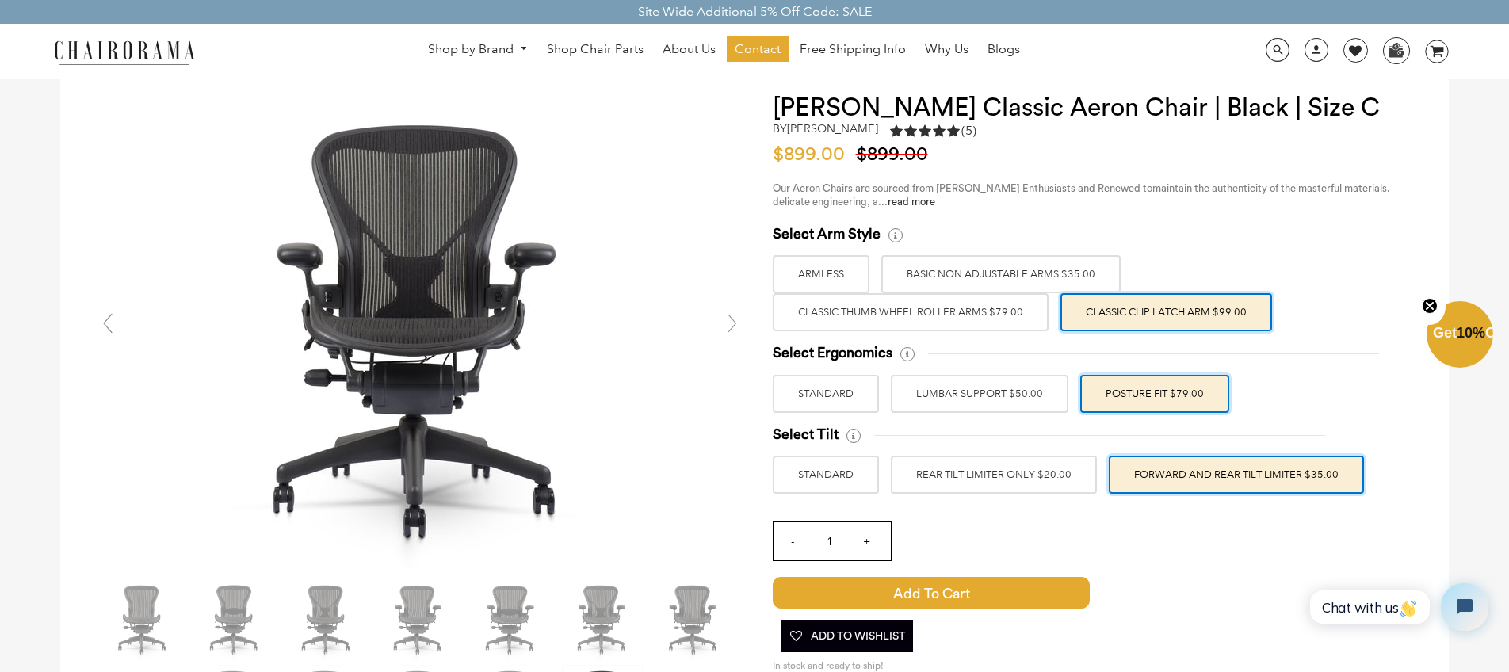
click at [1031, 485] on label "REAR TILT LIMITER ONLY $20.00" at bounding box center [994, 475] width 206 height 38
click at [0, 0] on input "REAR TILT LIMITER ONLY $20.00" at bounding box center [0, 0] width 0 height 0
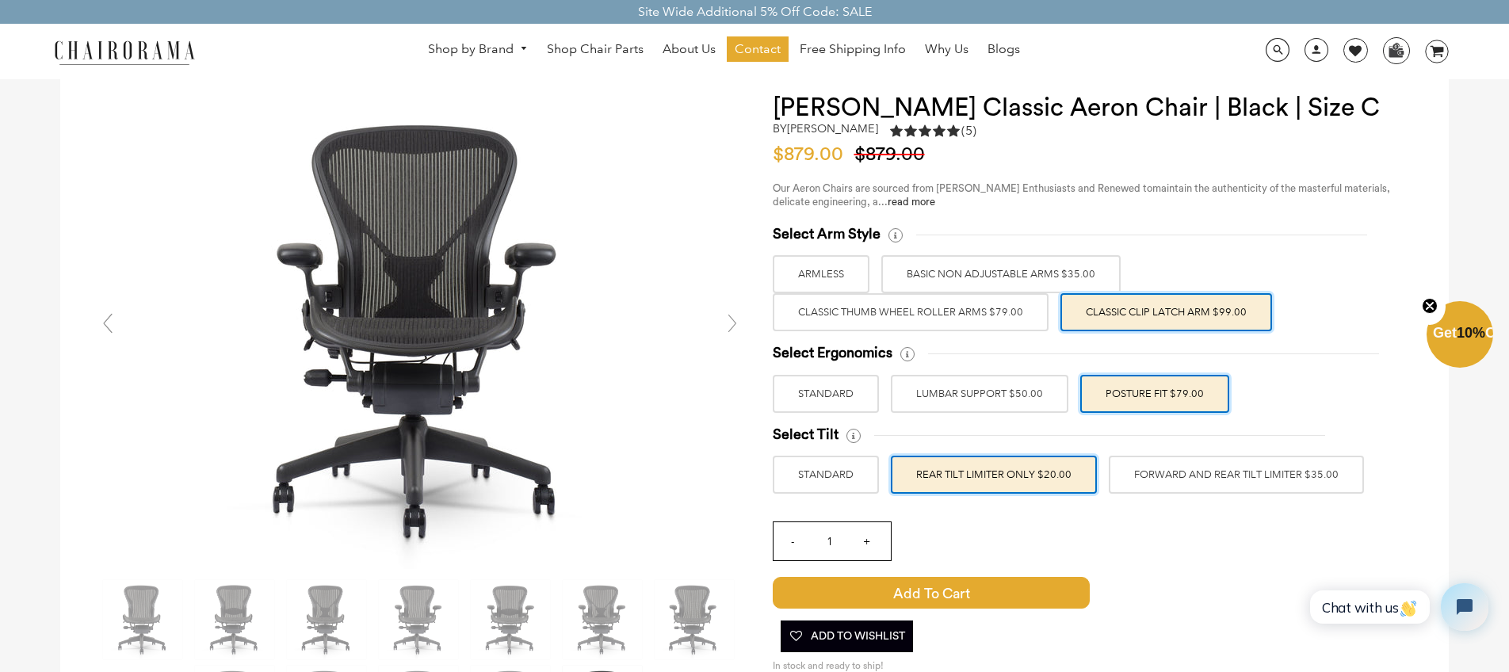
click at [1287, 479] on label "FORWARD AND REAR TILT LIMITER $35.00" at bounding box center [1235, 475] width 255 height 38
click at [0, 0] on input "FORWARD AND REAR TILT LIMITER $35.00" at bounding box center [0, 0] width 0 height 0
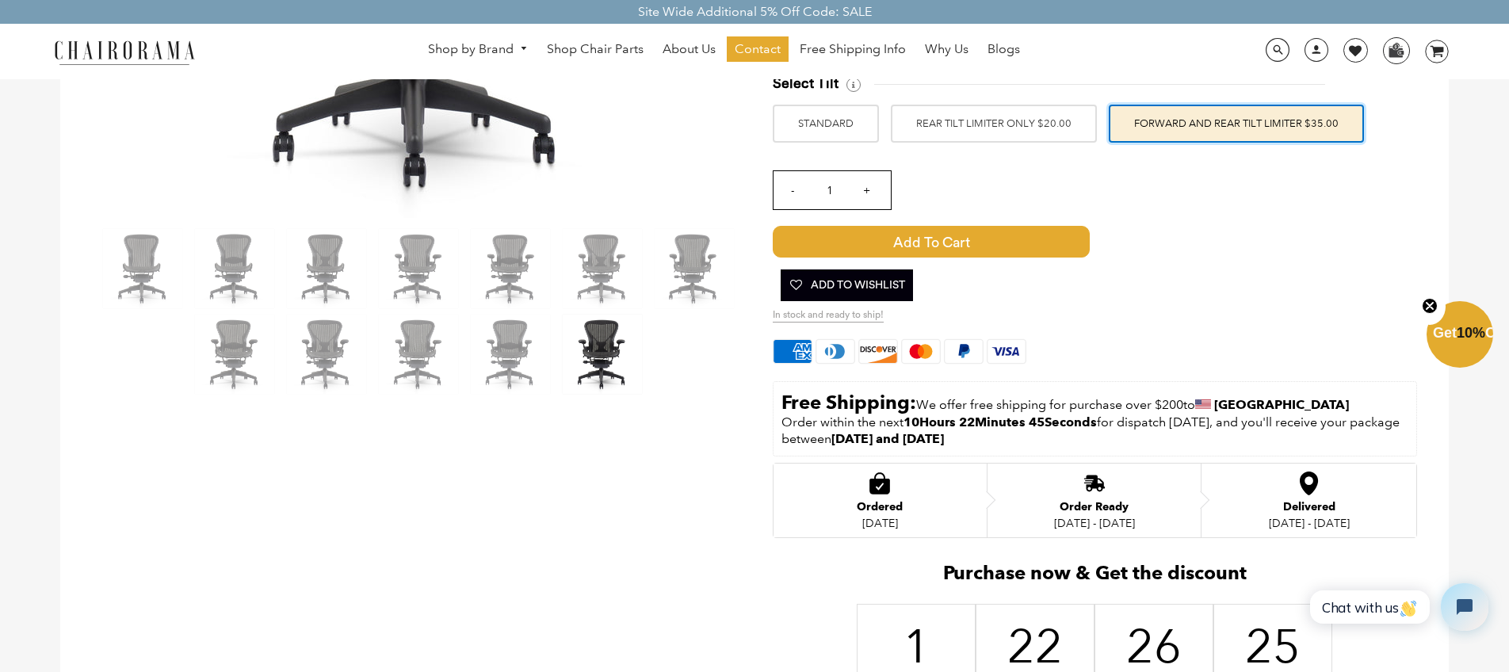
scroll to position [401, 0]
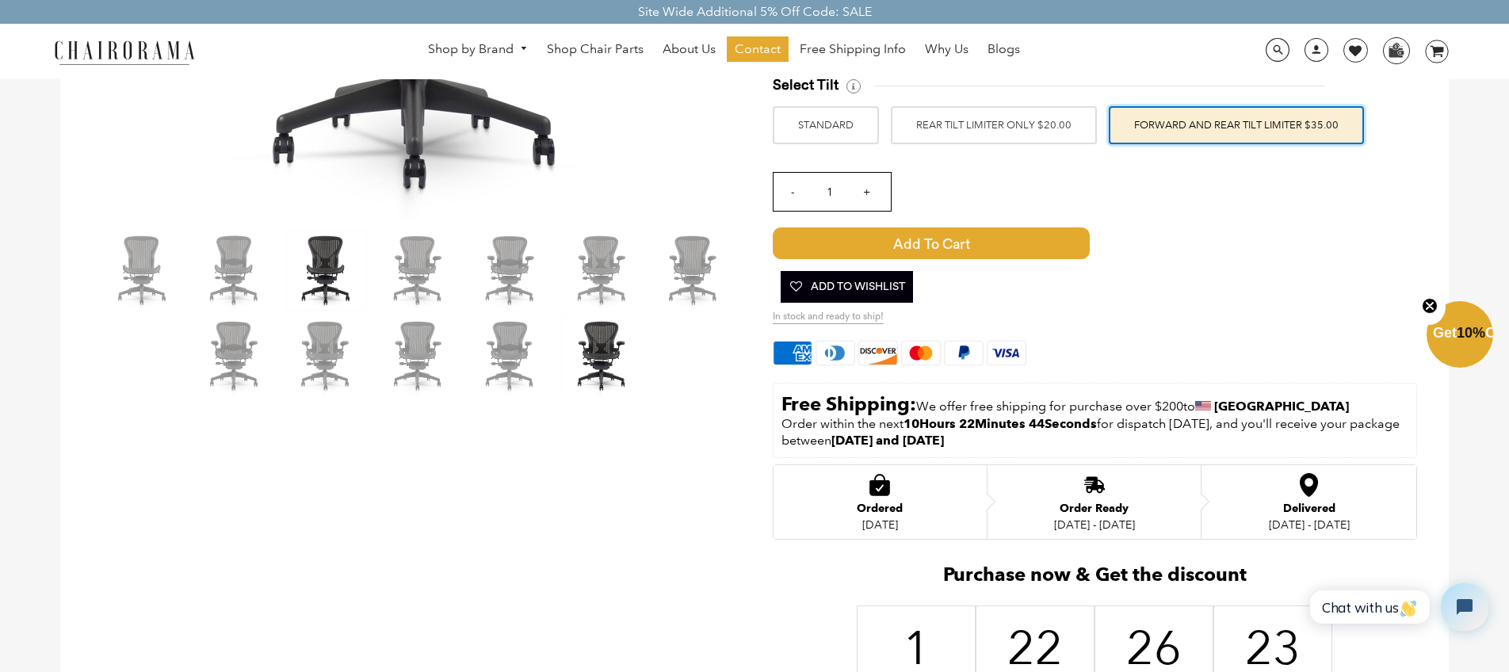
click at [328, 273] on img at bounding box center [326, 270] width 79 height 79
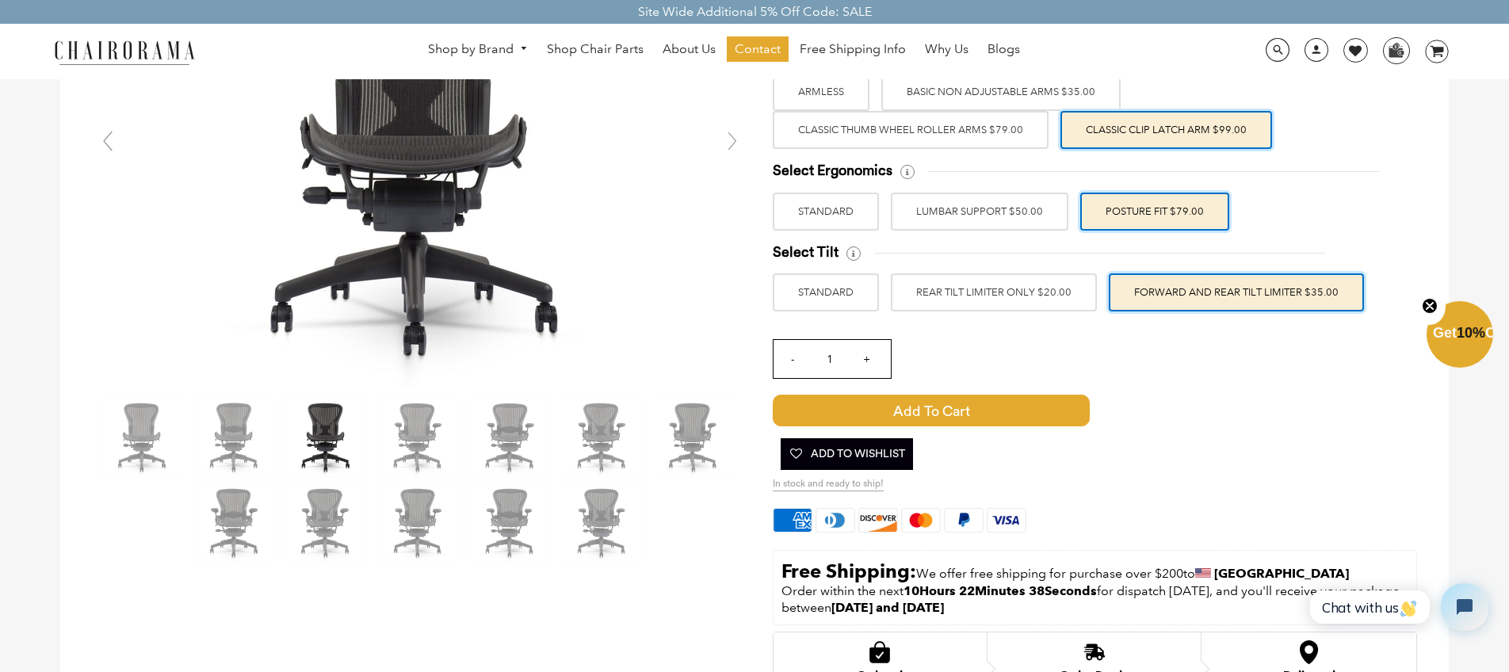
scroll to position [235, 0]
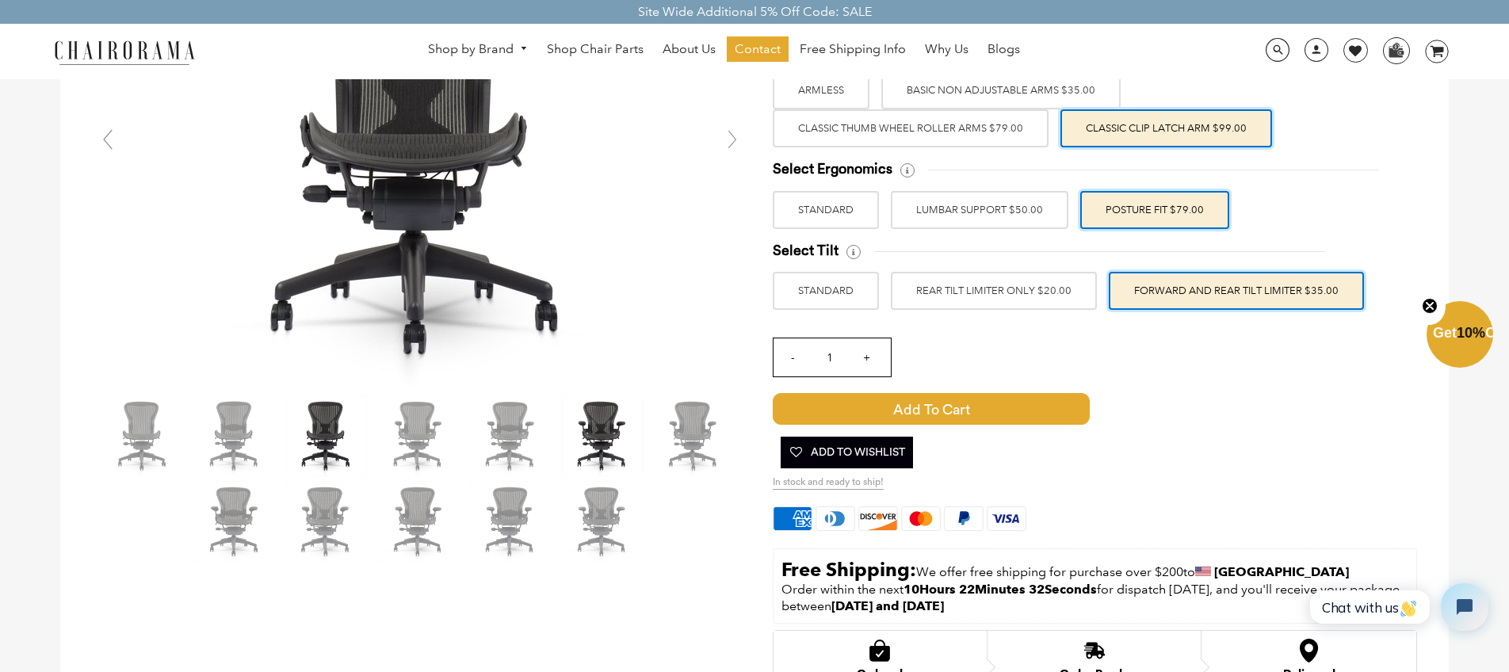
click at [602, 438] on img at bounding box center [602, 435] width 79 height 79
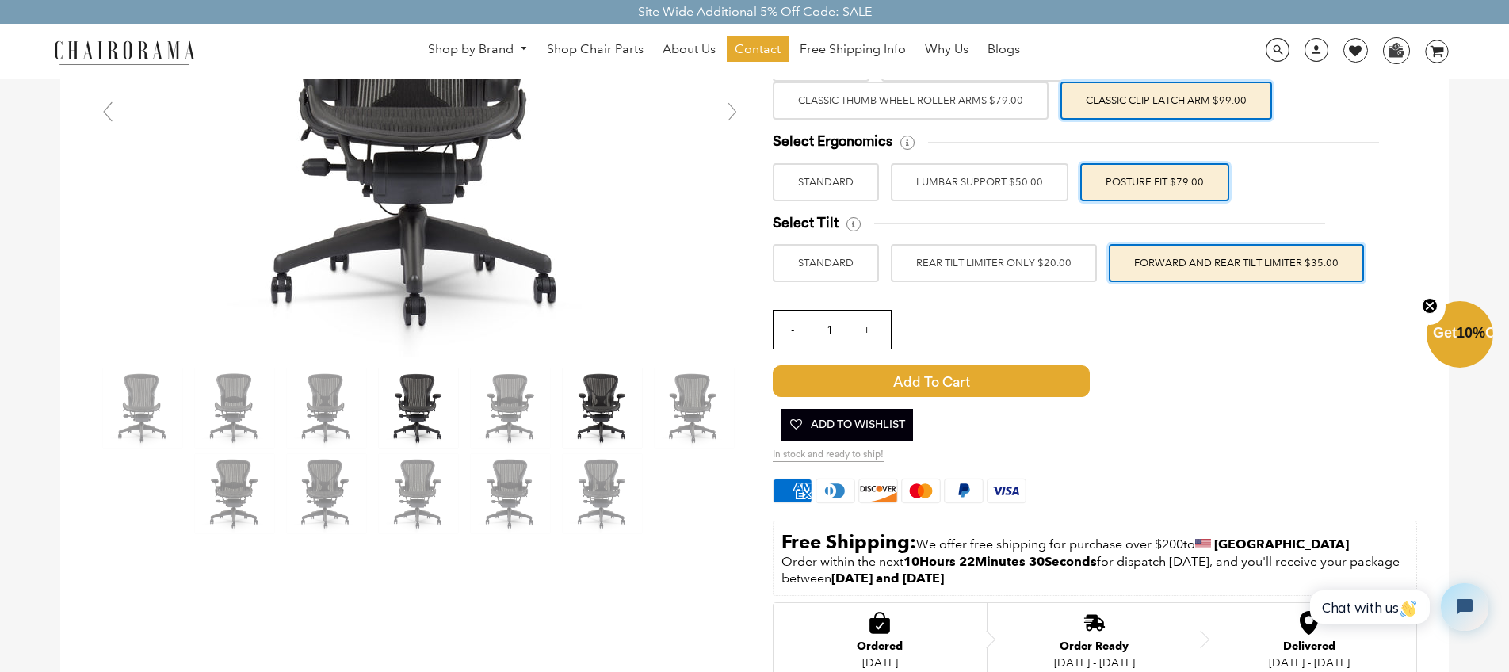
scroll to position [266, 0]
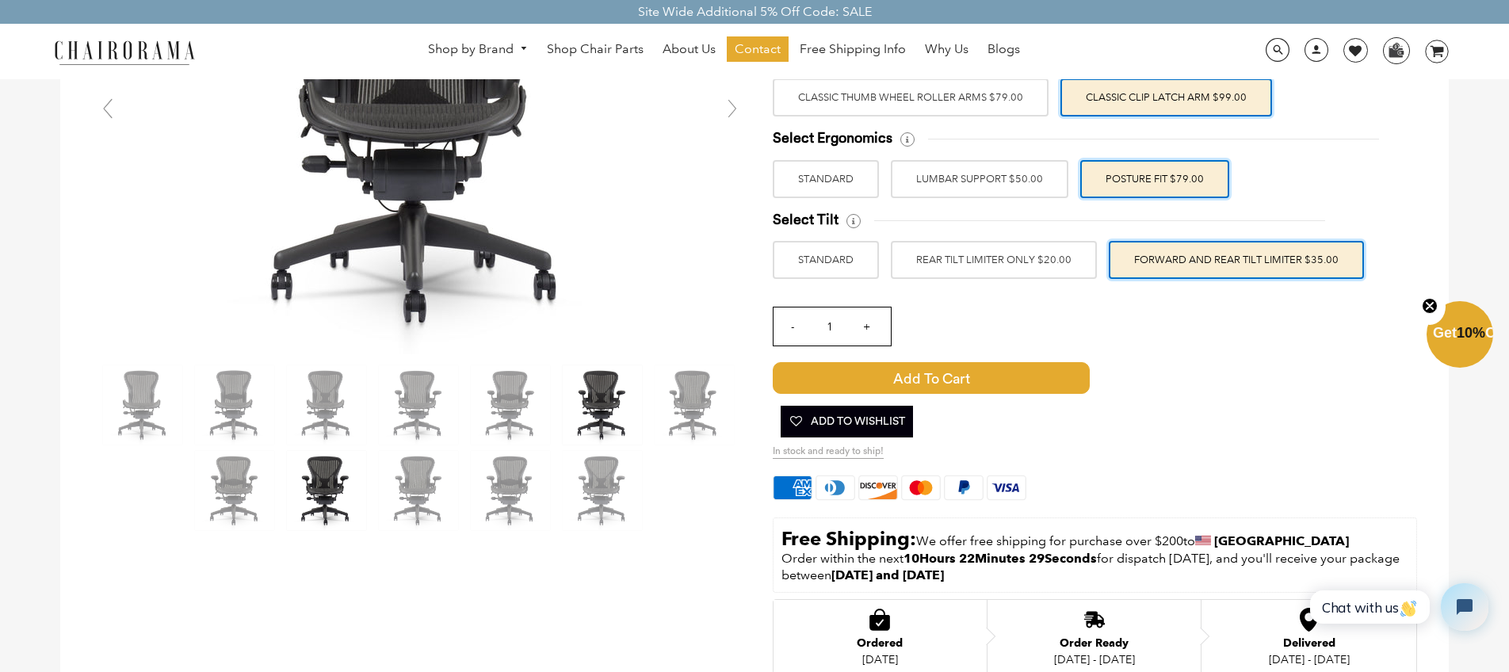
click at [331, 477] on img at bounding box center [326, 490] width 79 height 79
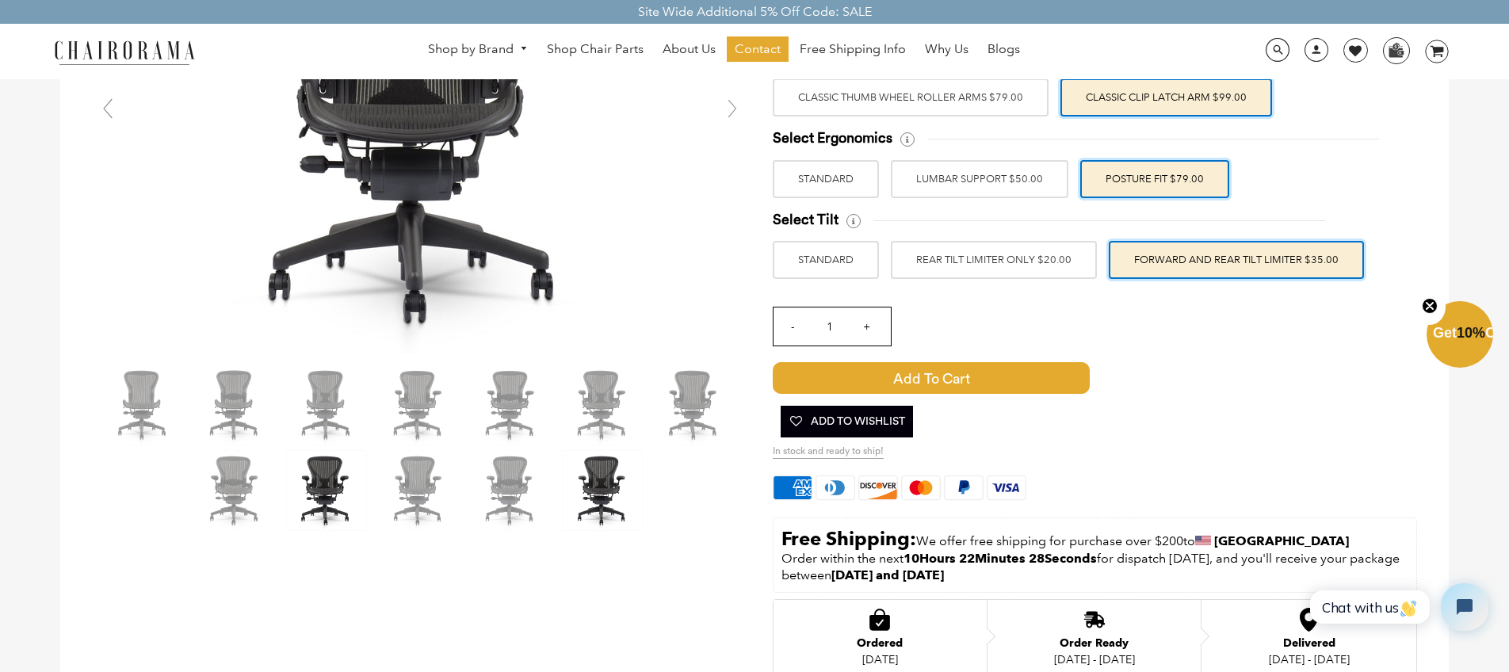
click at [608, 500] on img at bounding box center [602, 490] width 79 height 79
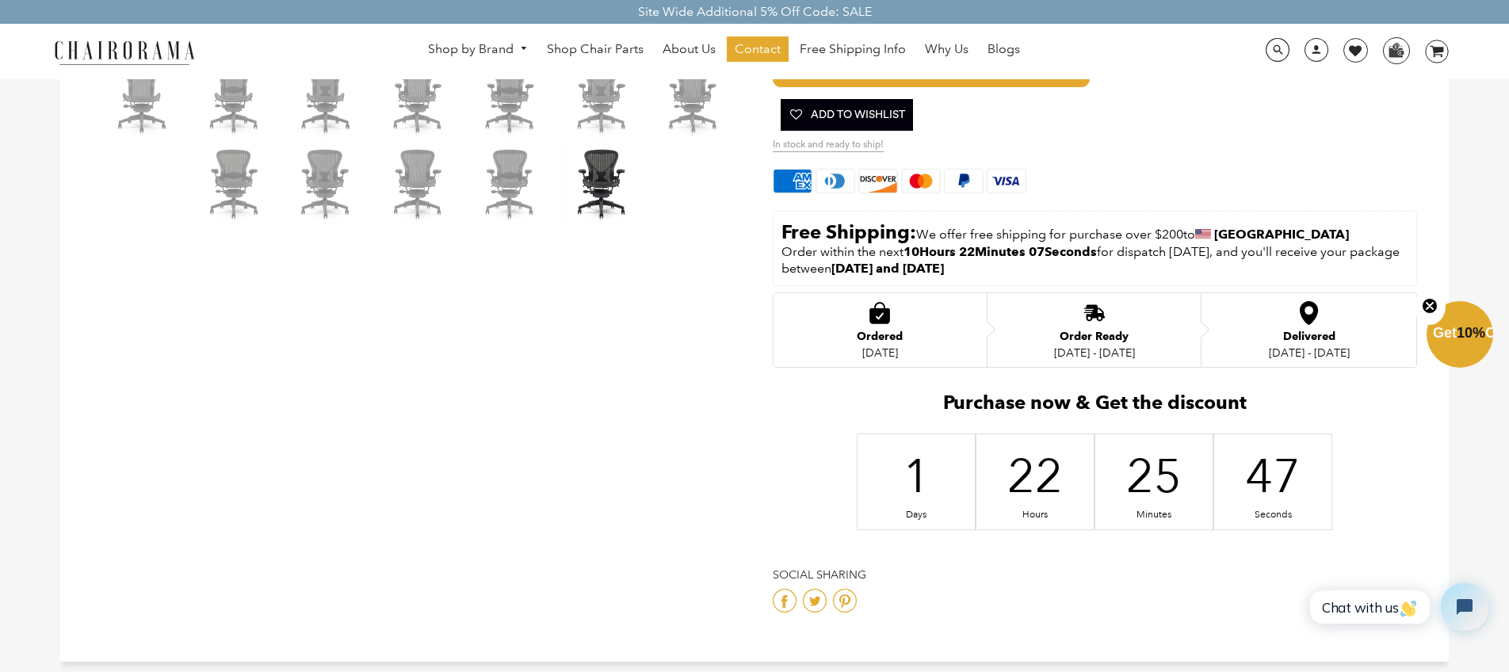
scroll to position [0, 0]
